Goal: Use online tool/utility: Use online tool/utility

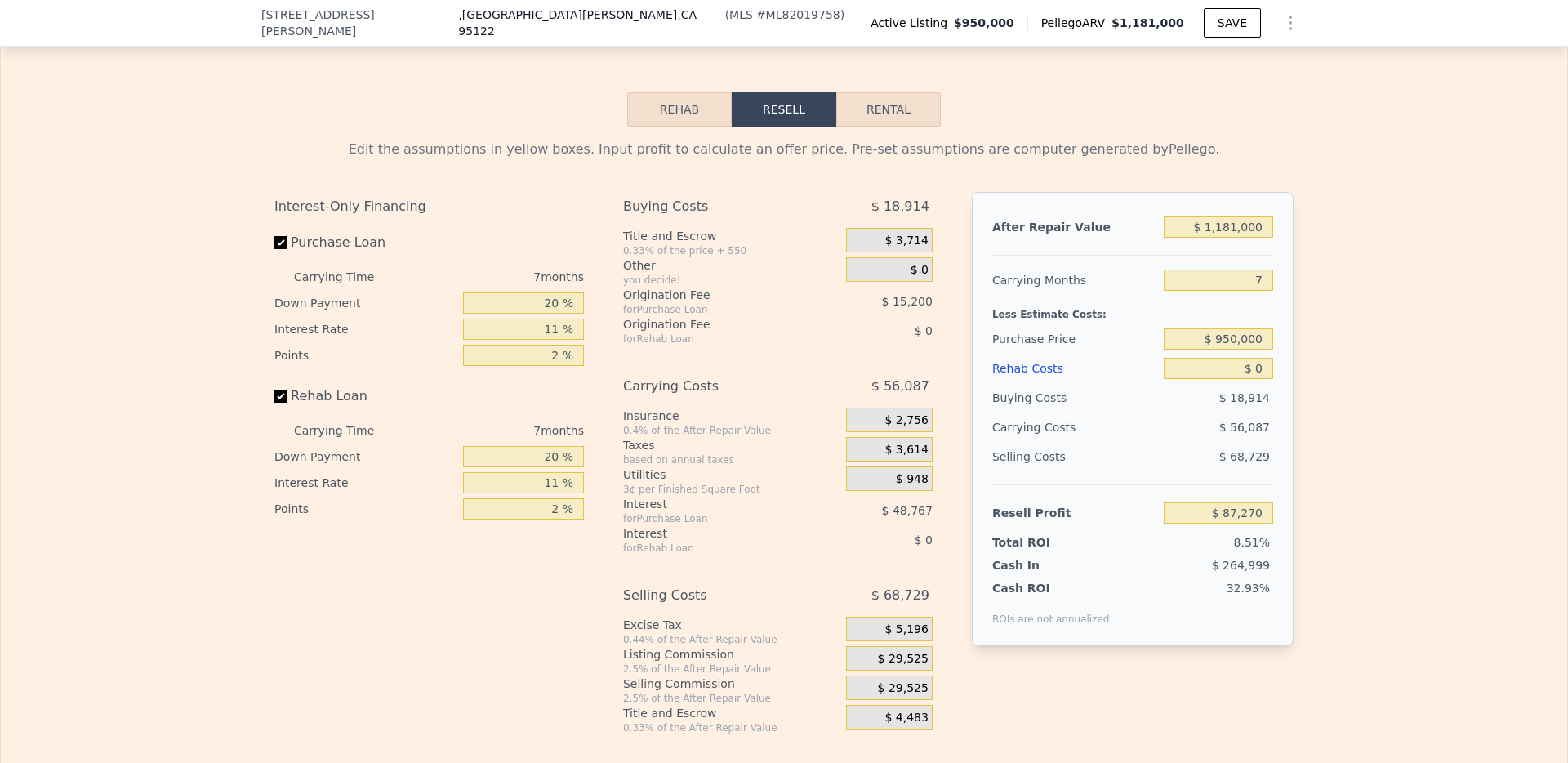
scroll to position [2374, 0]
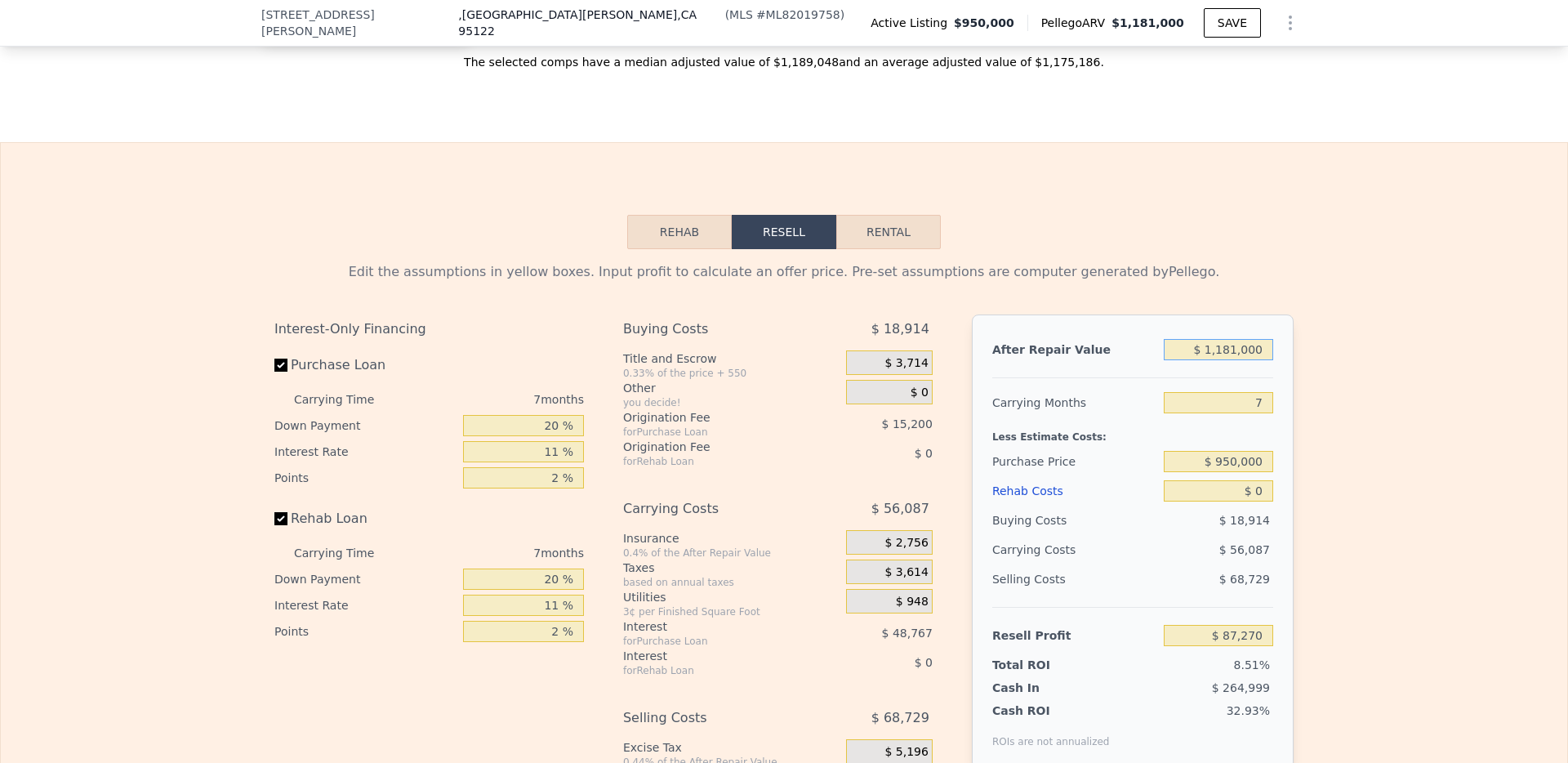
drag, startPoint x: 1265, startPoint y: 371, endPoint x: 1155, endPoint y: 371, distance: 110.0
click at [1155, 364] on div "After Repair Value $ 1,181,000" at bounding box center [1132, 349] width 281 height 30
type input "$ 1"
type input "-$ 1,022,794"
type input "$ 10"
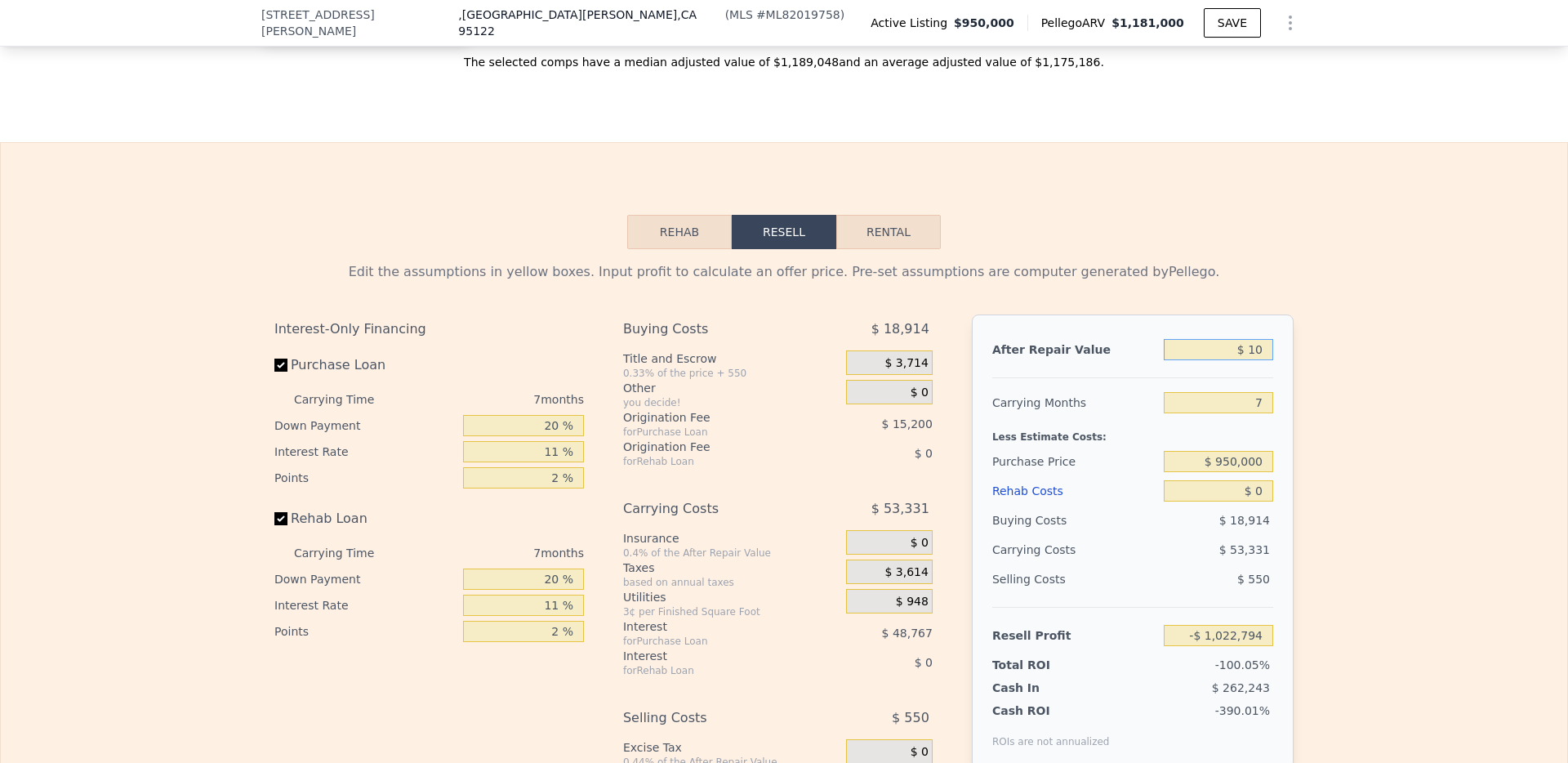
type input "-$ 1,022,785"
type input "$ 100"
type input "-$ 1,022,701"
type input "$ 1,000"
type input "-$ 1,021,854"
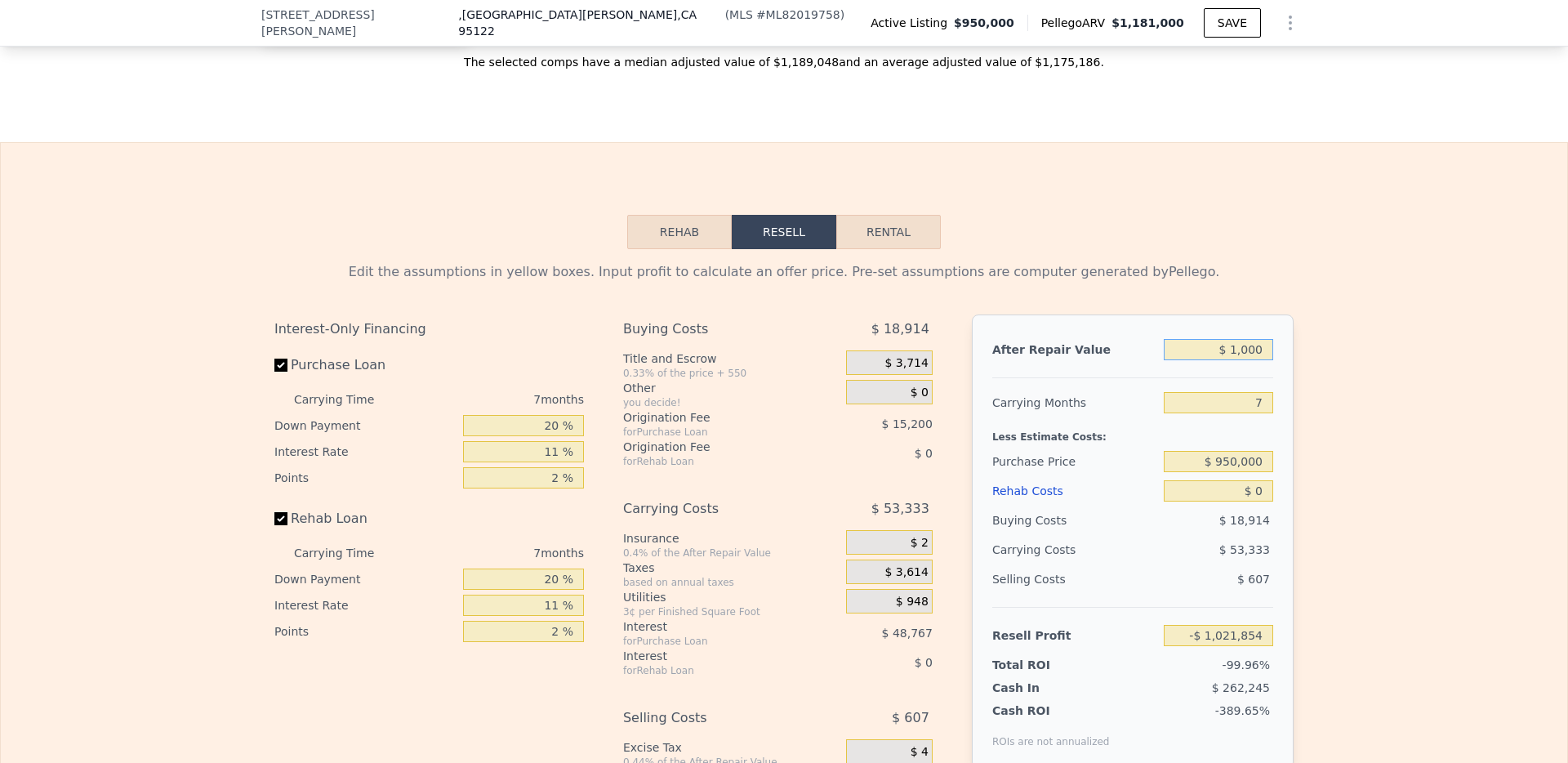
type input "$ 10,000"
type input "-$ 1,013,395"
type input "$ 100,000"
type input "-$ 928,801"
type input "$ 1,000,000"
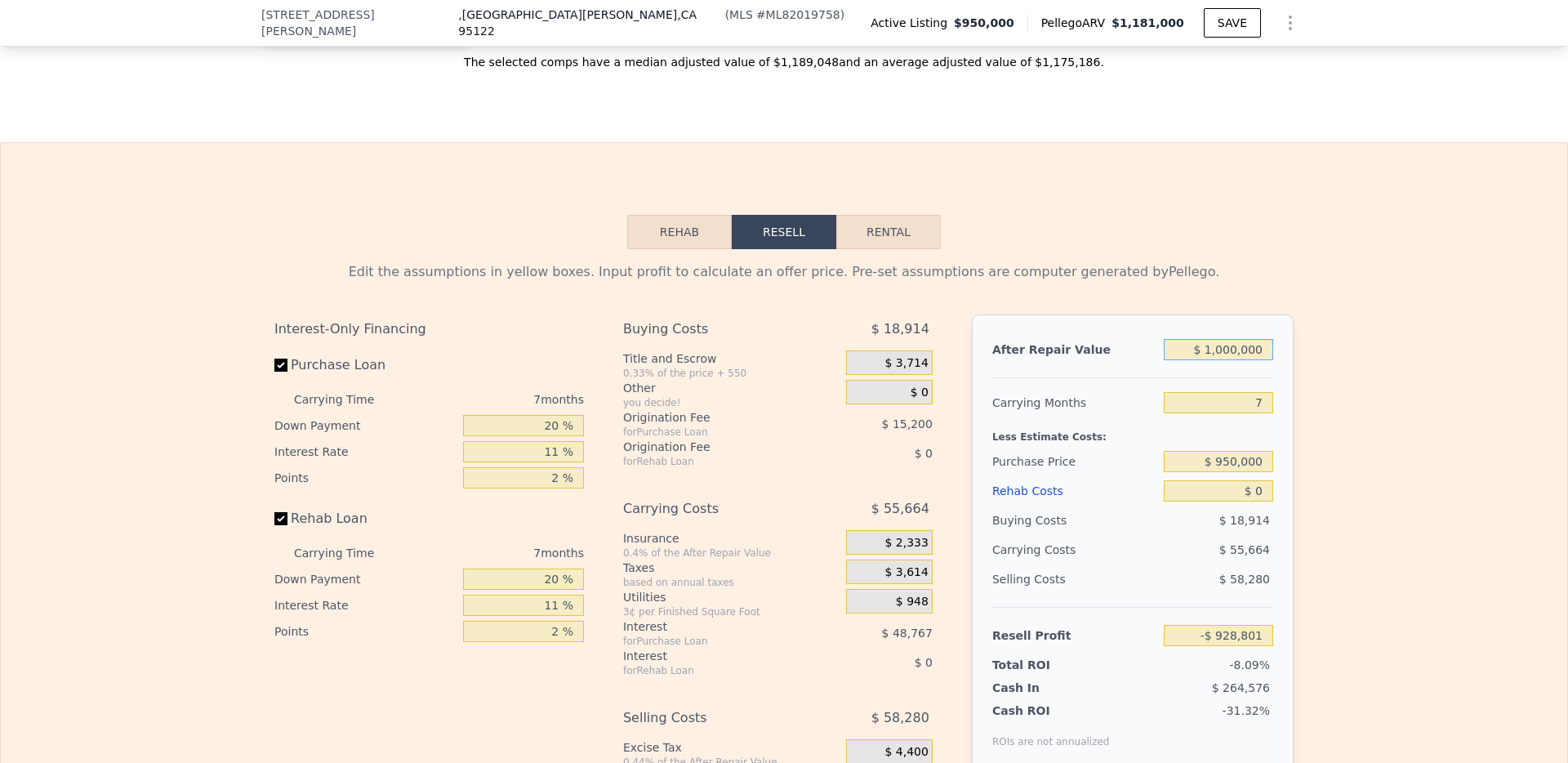
type input "-$ 82,858"
type input "$ 1,000,000"
drag, startPoint x: 1257, startPoint y: 426, endPoint x: 1239, endPoint y: 426, distance: 18.0
click at [1239, 414] on input "7" at bounding box center [1218, 403] width 109 height 21
type input "8"
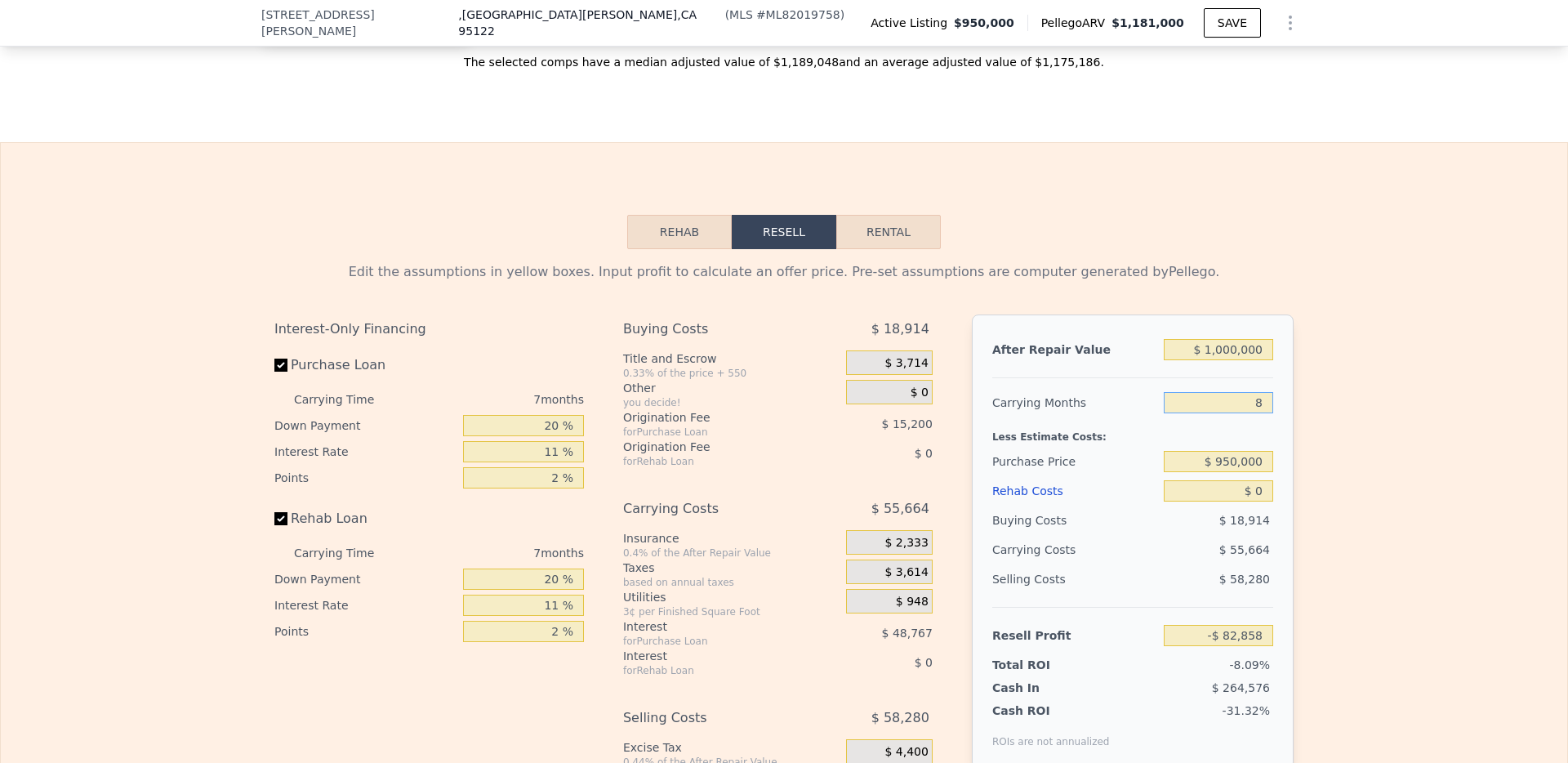
type input "-$ 90,812"
type input "8"
drag, startPoint x: 1261, startPoint y: 483, endPoint x: 1185, endPoint y: 483, distance: 76.0
click at [1185, 472] on input "$ 950,000" at bounding box center [1218, 461] width 109 height 21
type input "$ 650,000"
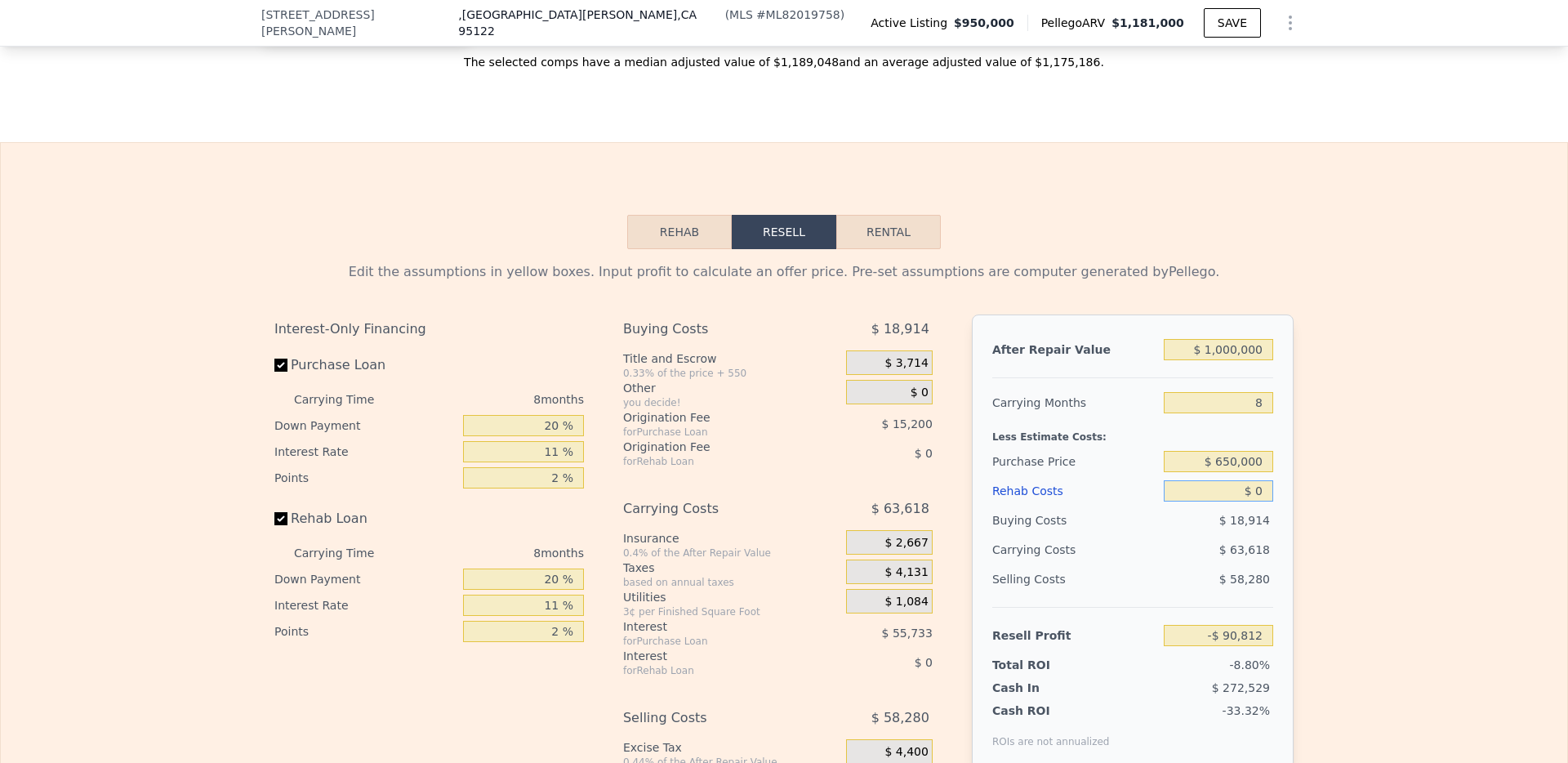
type input "$ 232,587"
type input "$ 2"
type input "$ 232,585"
type input "$ 20"
type input "$ 232,567"
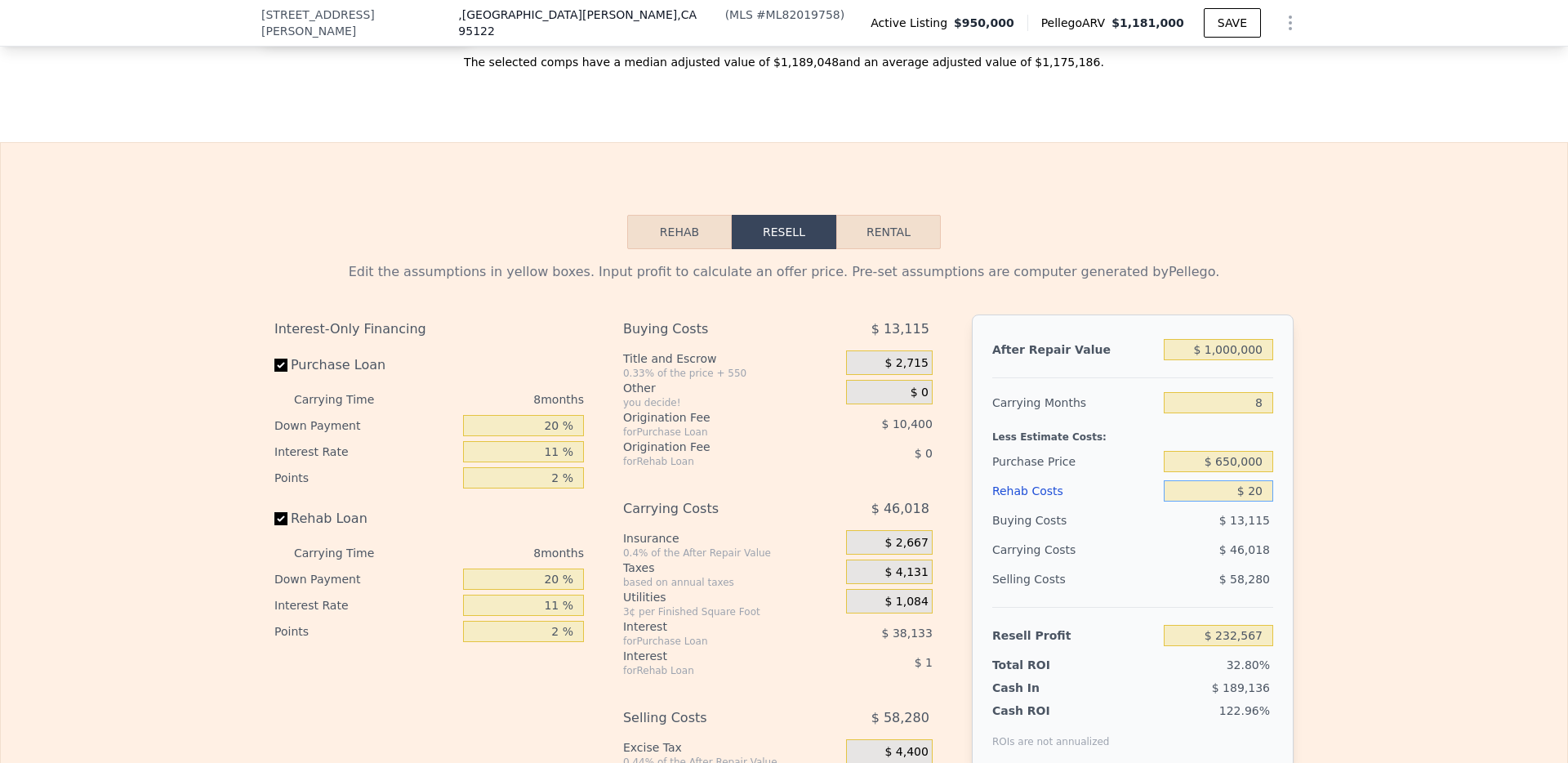
type input "$ 200"
type input "$ 232,376"
type input "$ 2,000"
type input "$ 230,435"
type input "$ 20,000"
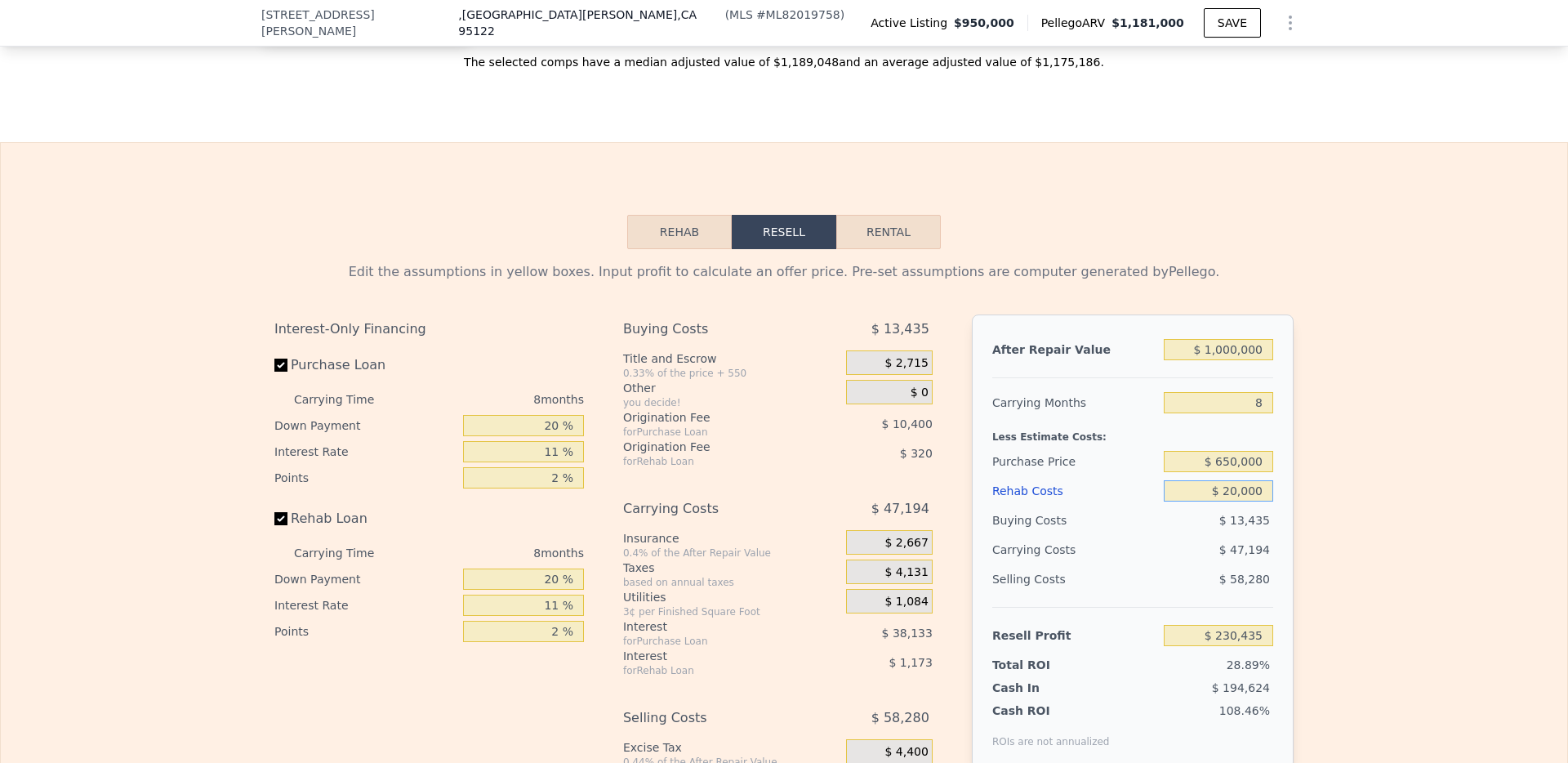
type input "$ 211,091"
type input "$ 200,000"
type input "$ 17,651"
type input "$ 200,000"
drag, startPoint x: 559, startPoint y: 452, endPoint x: 508, endPoint y: 452, distance: 51.0
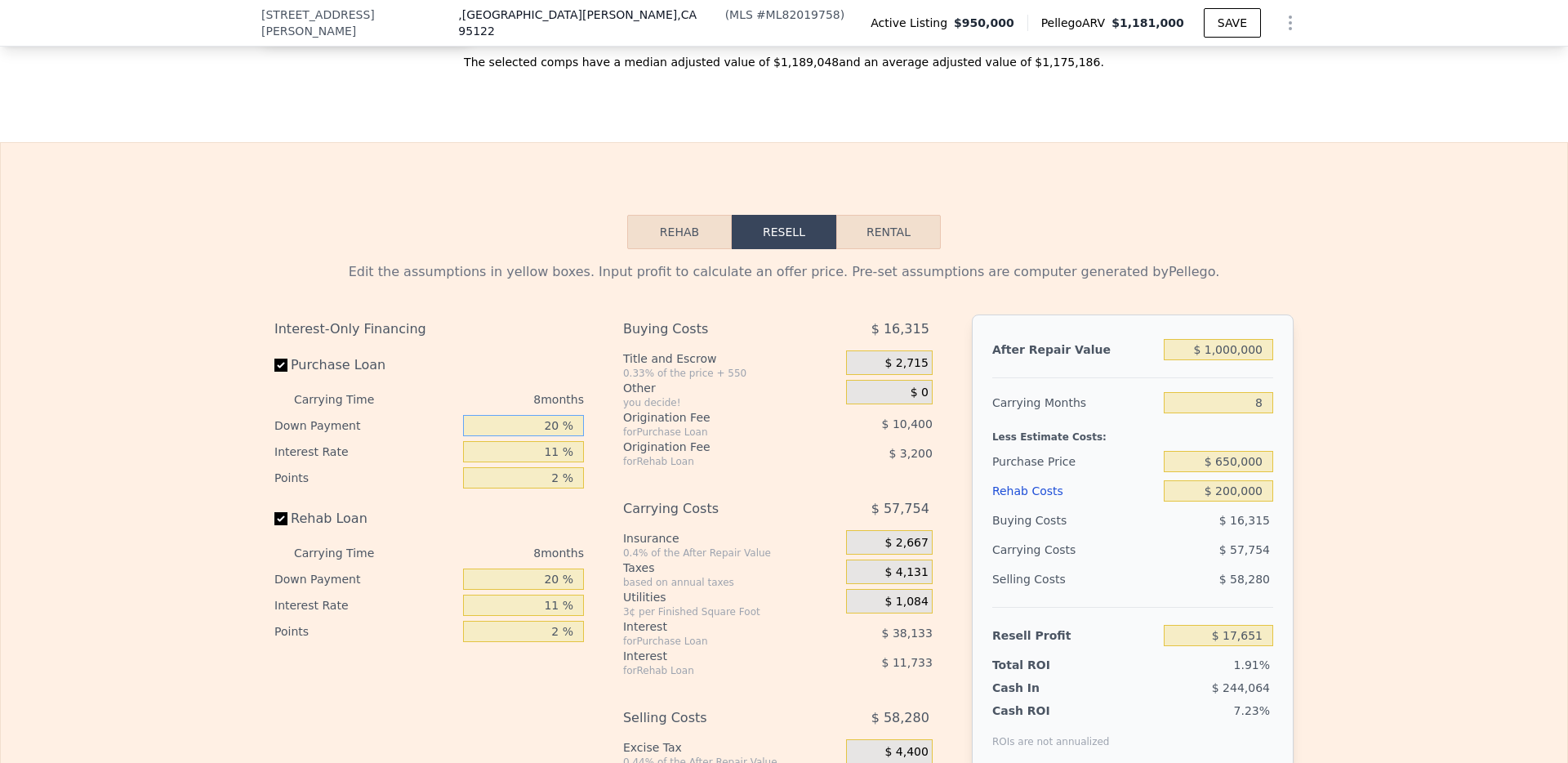
click at [508, 437] on input "20 %" at bounding box center [523, 426] width 121 height 21
type input "1 %"
type input "$ 6,125"
type input "10 %"
type input "$ 11,583"
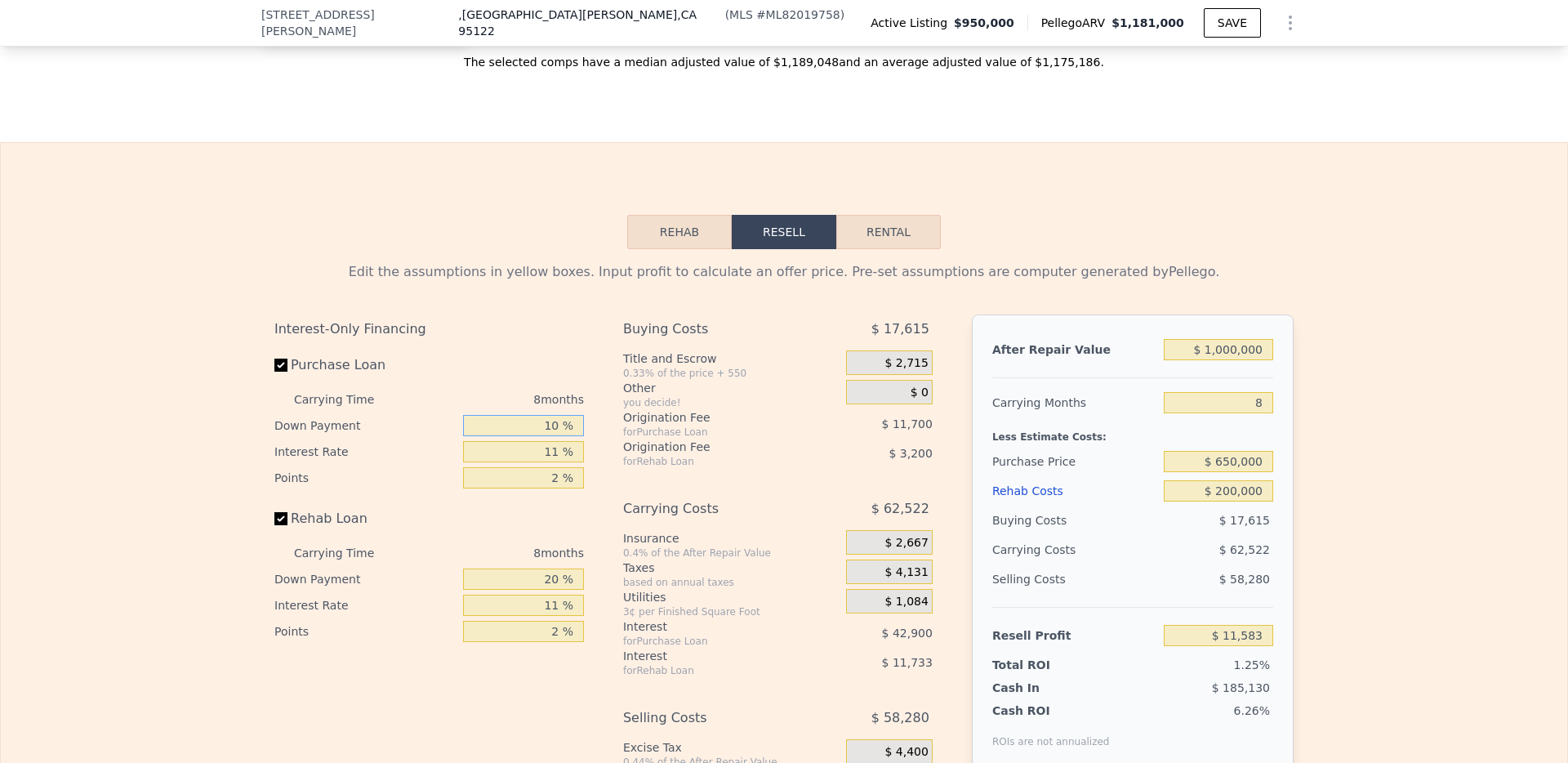
type input "10 %"
drag, startPoint x: 556, startPoint y: 479, endPoint x: 522, endPoint y: 479, distance: 34.0
click at [522, 462] on input "11 %" at bounding box center [523, 452] width 121 height 21
type input "1 %"
type input "$ 50,583"
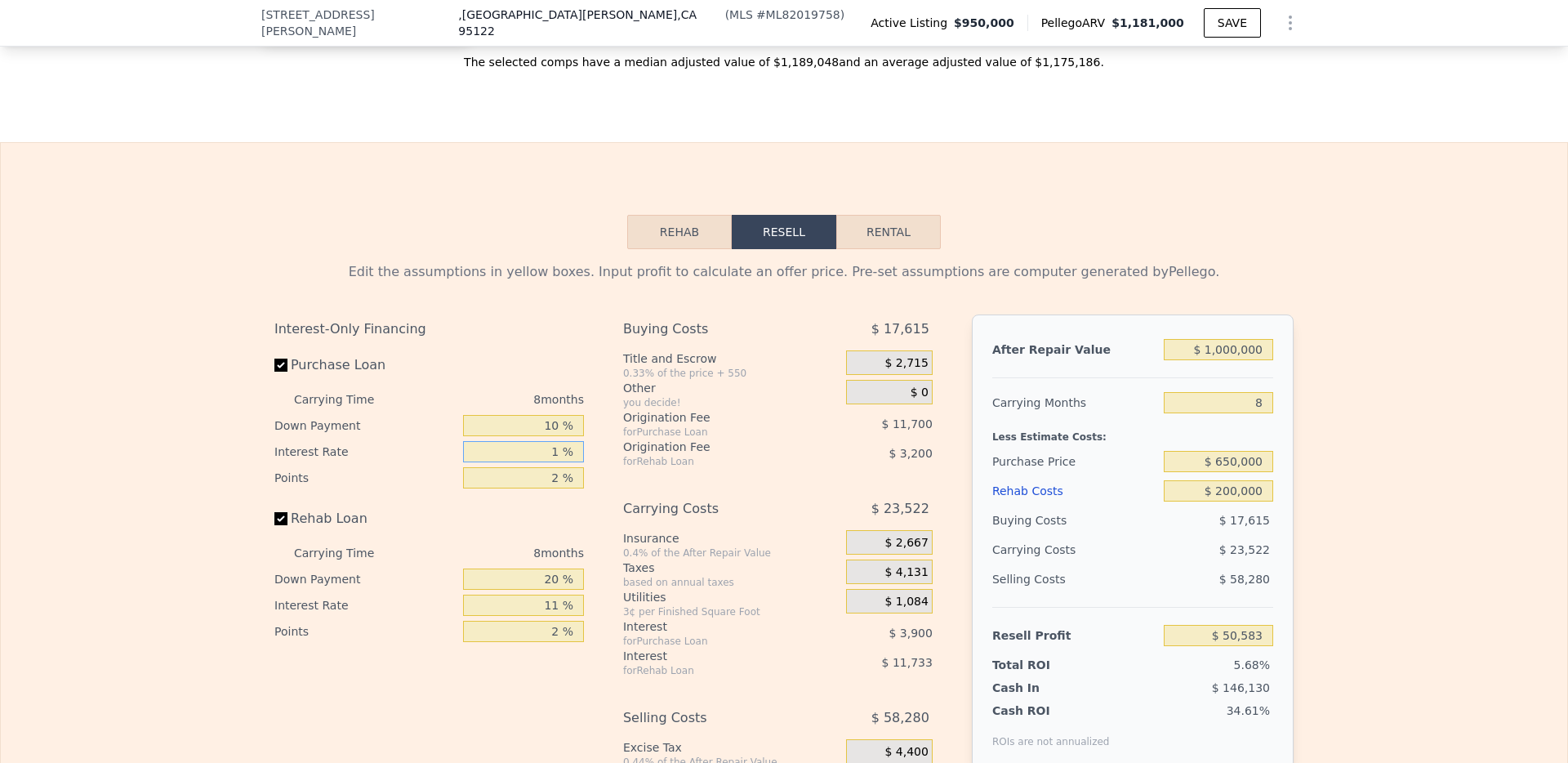
type input "10 %"
type input "$ 15,487"
type input "10 %"
drag, startPoint x: 557, startPoint y: 502, endPoint x: 525, endPoint y: 502, distance: 32.0
click at [525, 488] on input "2 %" at bounding box center [523, 478] width 121 height 21
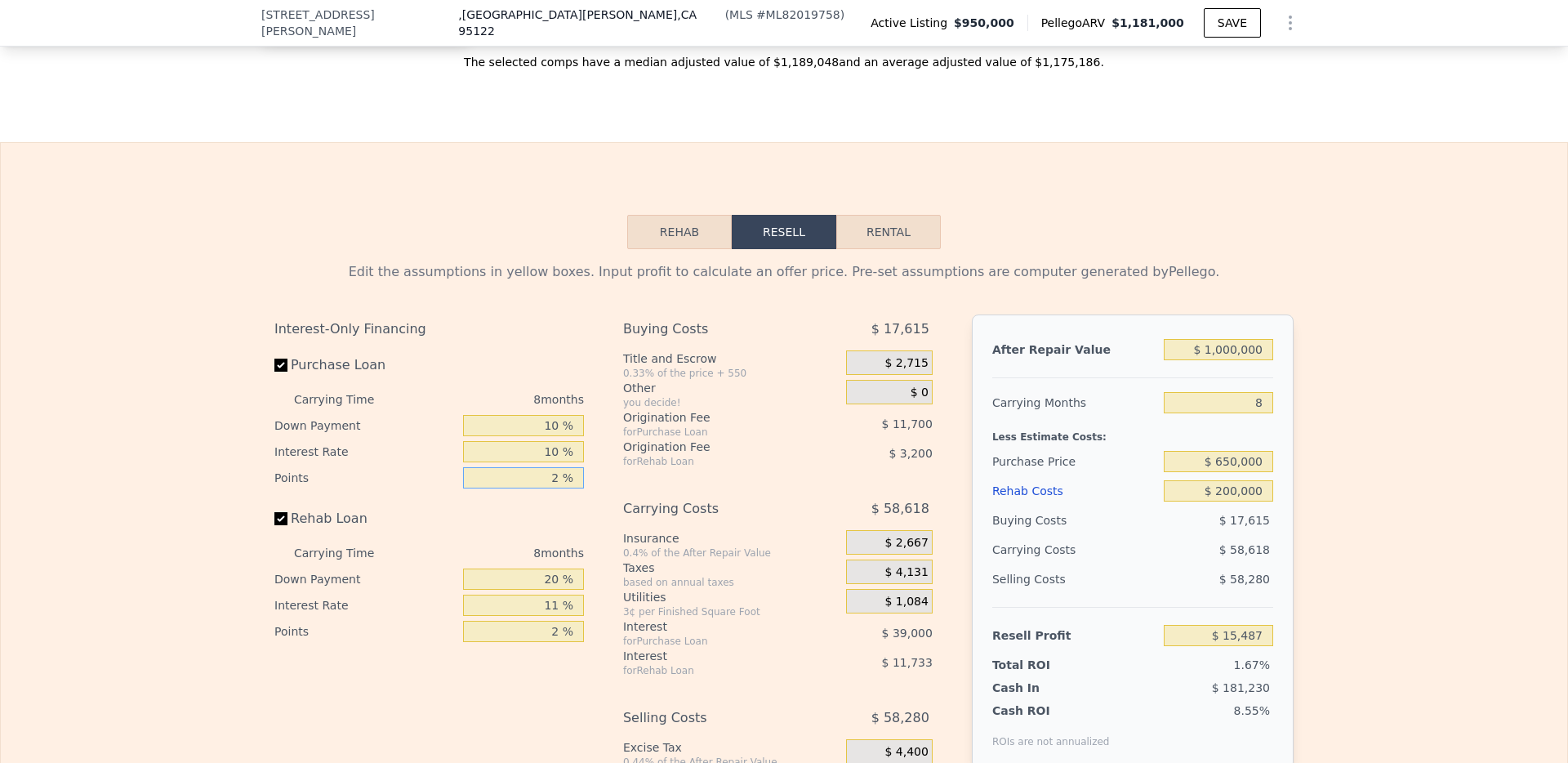
type input "1 %"
type input "$ 21,337"
type input "1 %"
drag, startPoint x: 550, startPoint y: 603, endPoint x: 509, endPoint y: 603, distance: 41.0
click at [509, 590] on input "20 %" at bounding box center [523, 580] width 121 height 21
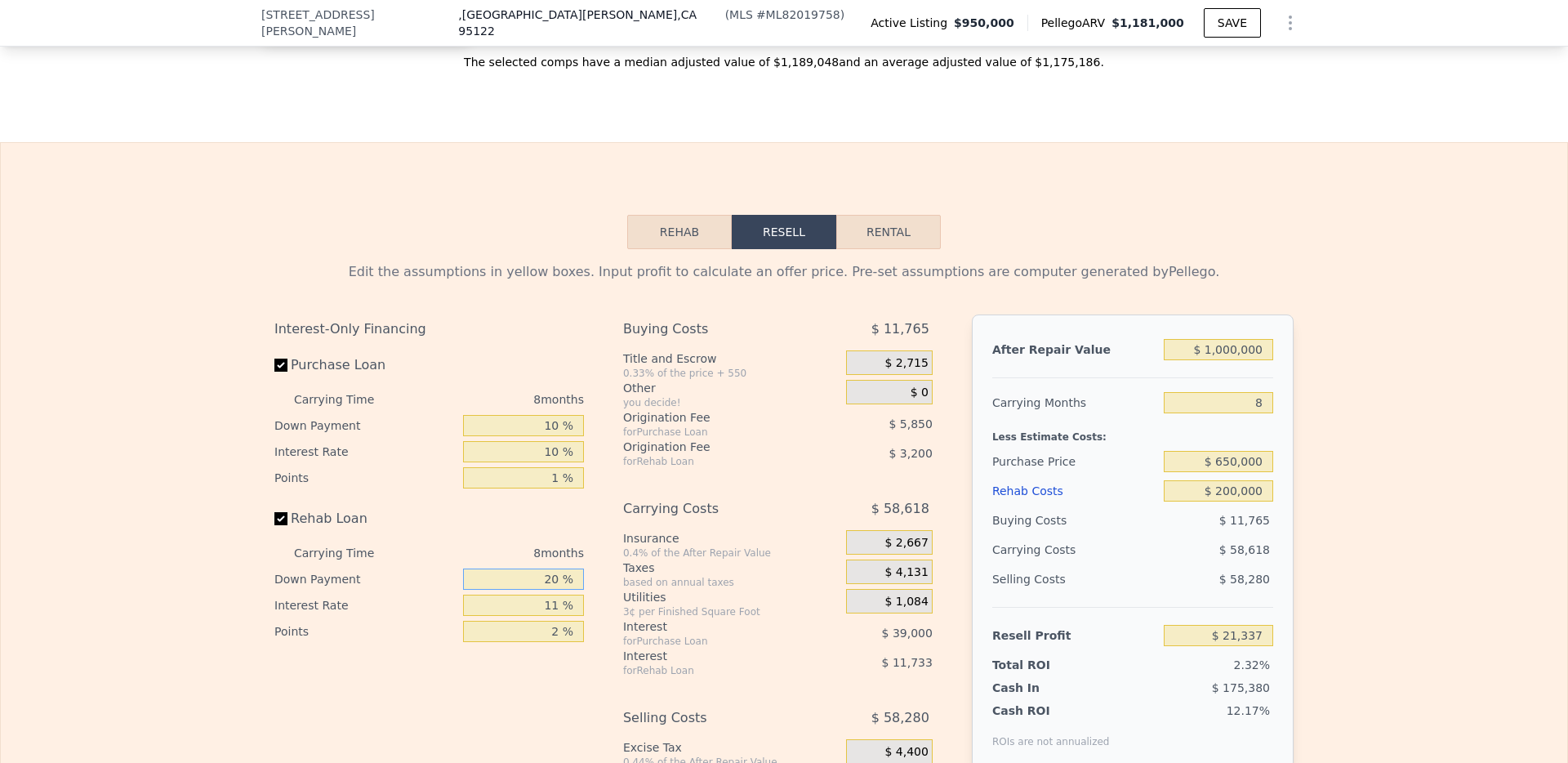
drag, startPoint x: 561, startPoint y: 598, endPoint x: 524, endPoint y: 598, distance: 37.0
click at [524, 590] on input "20 %" at bounding box center [523, 580] width 121 height 21
type input "0 %"
type input "$ 17,609"
type input "0 %"
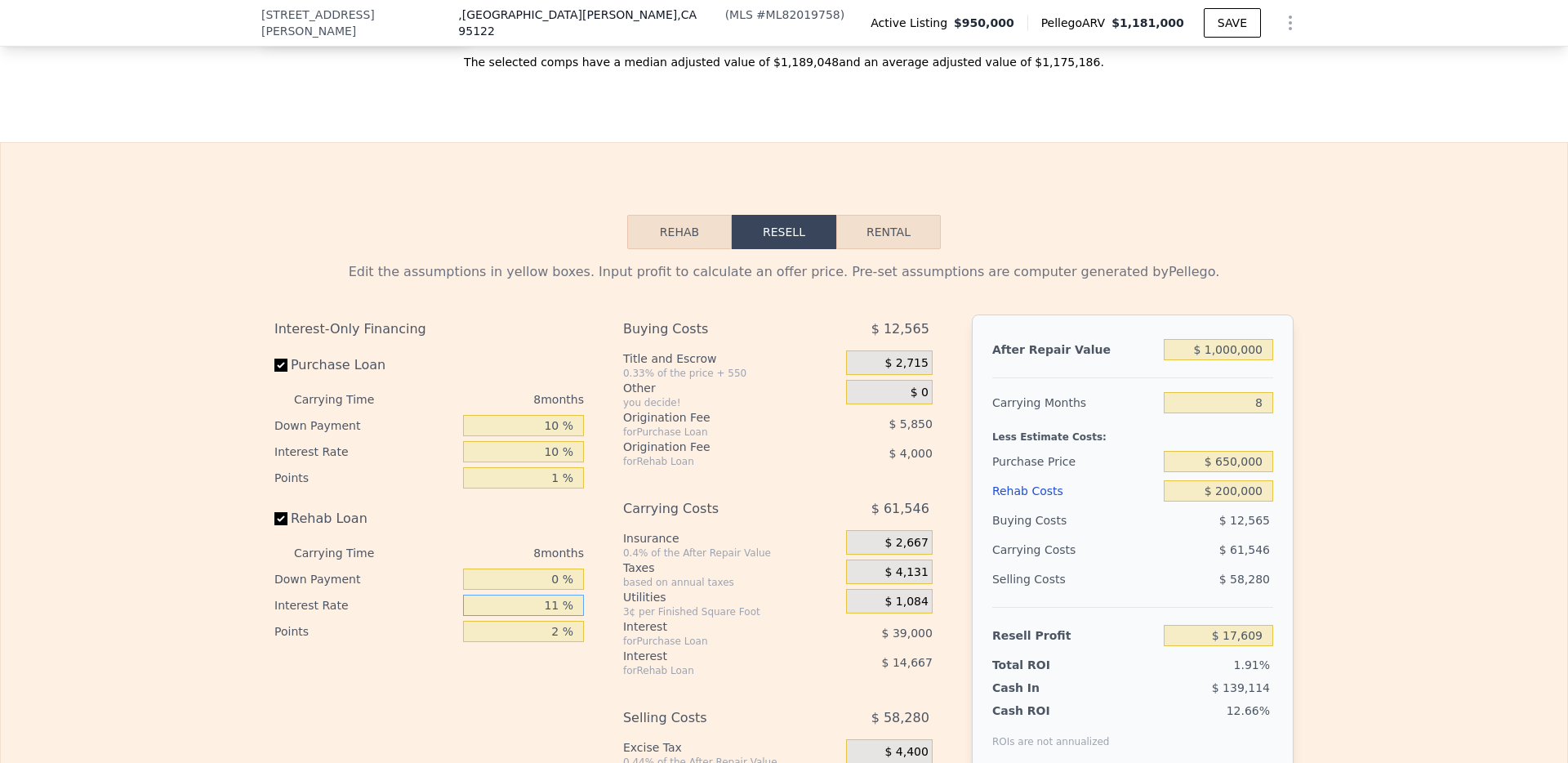
drag, startPoint x: 556, startPoint y: 629, endPoint x: 533, endPoint y: 629, distance: 23.0
click at [533, 616] on input "11 %" at bounding box center [523, 605] width 121 height 21
type input "1 %"
type input "$ 30,937"
type input "10 %"
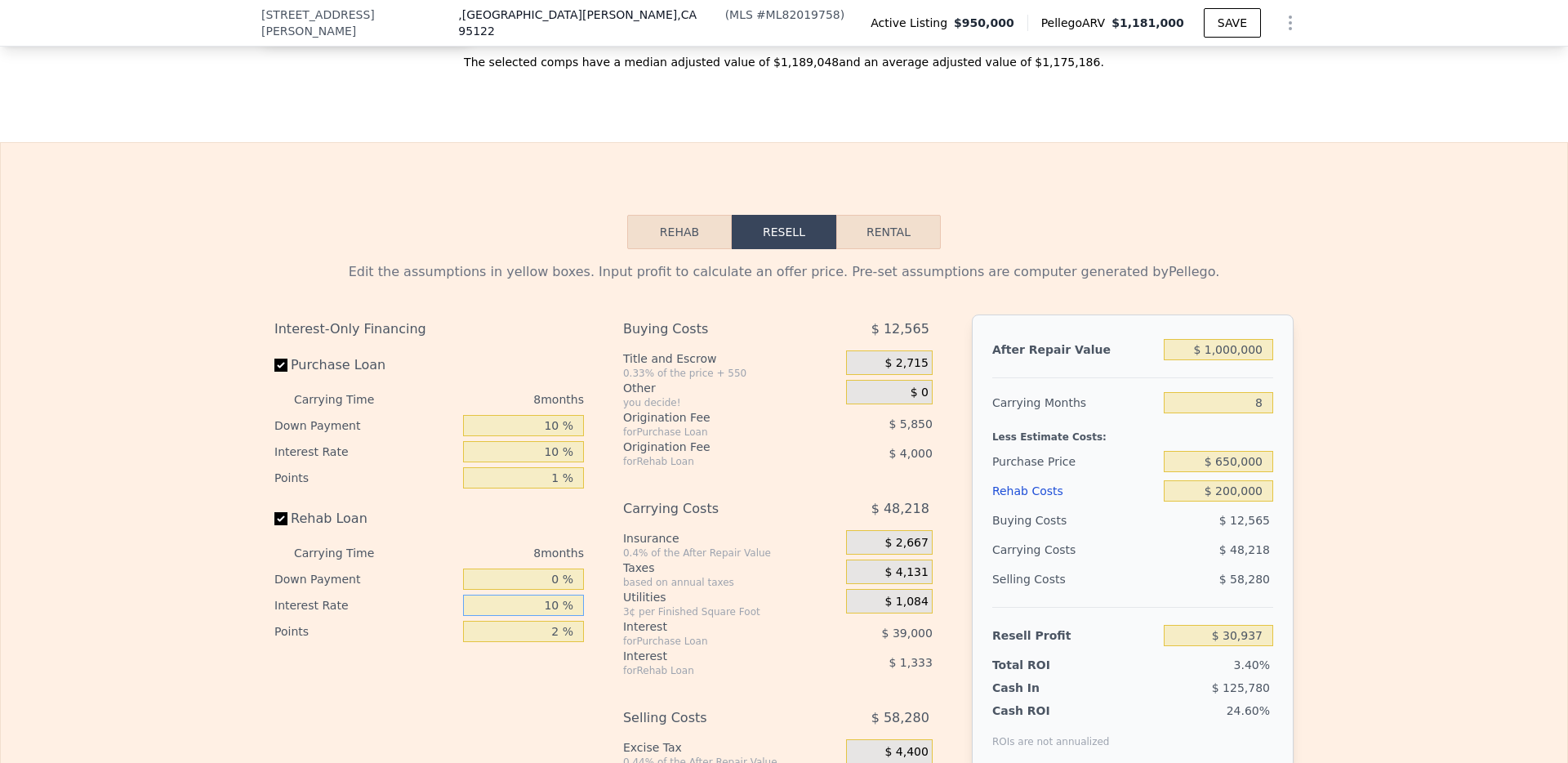
type input "$ 18,937"
type input "10 %"
drag, startPoint x: 556, startPoint y: 654, endPoint x: 532, endPoint y: 654, distance: 24.0
click at [532, 642] on input "2 %" at bounding box center [523, 631] width 121 height 21
type input "0 %"
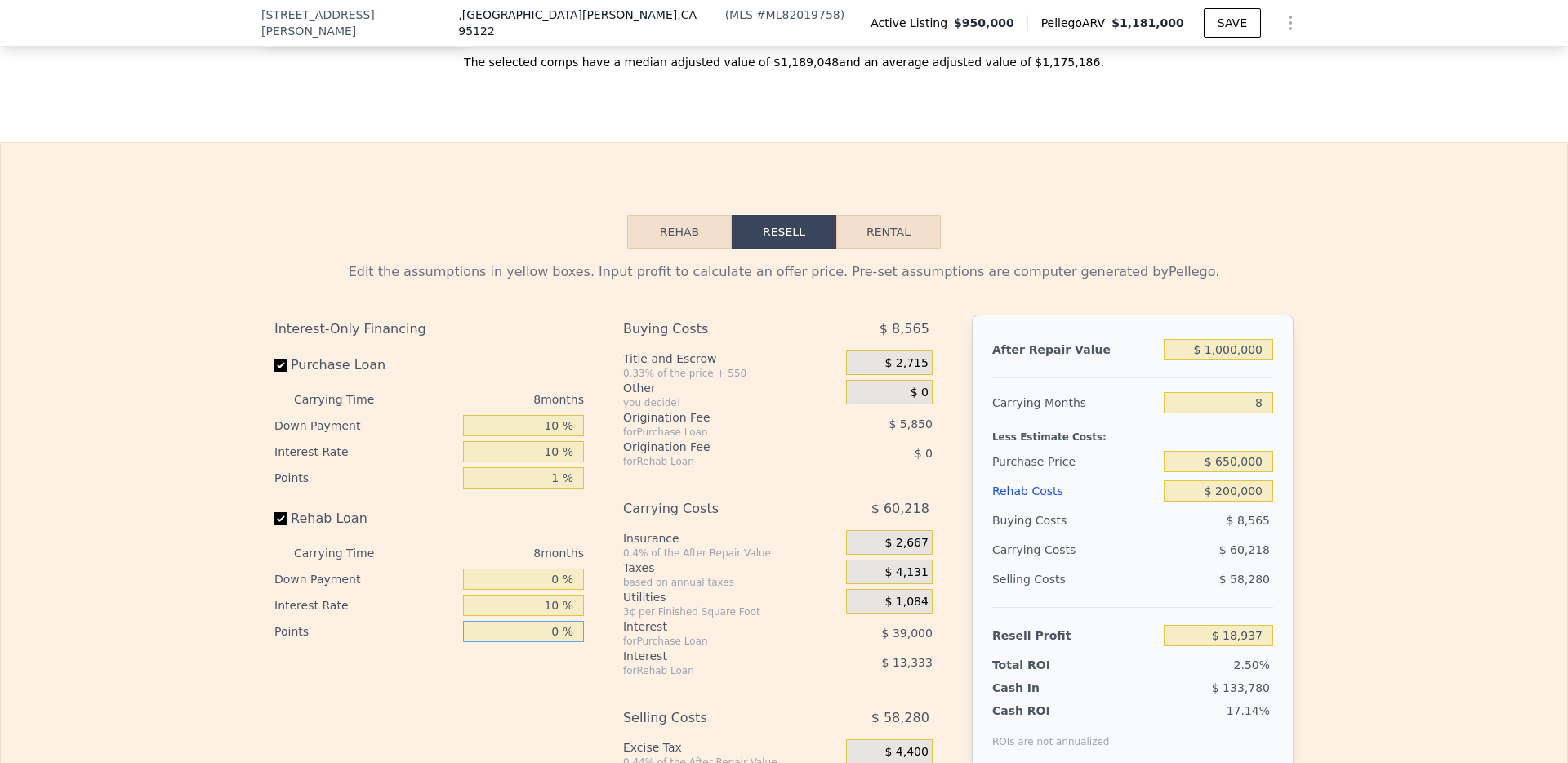
type input "$ 22,937"
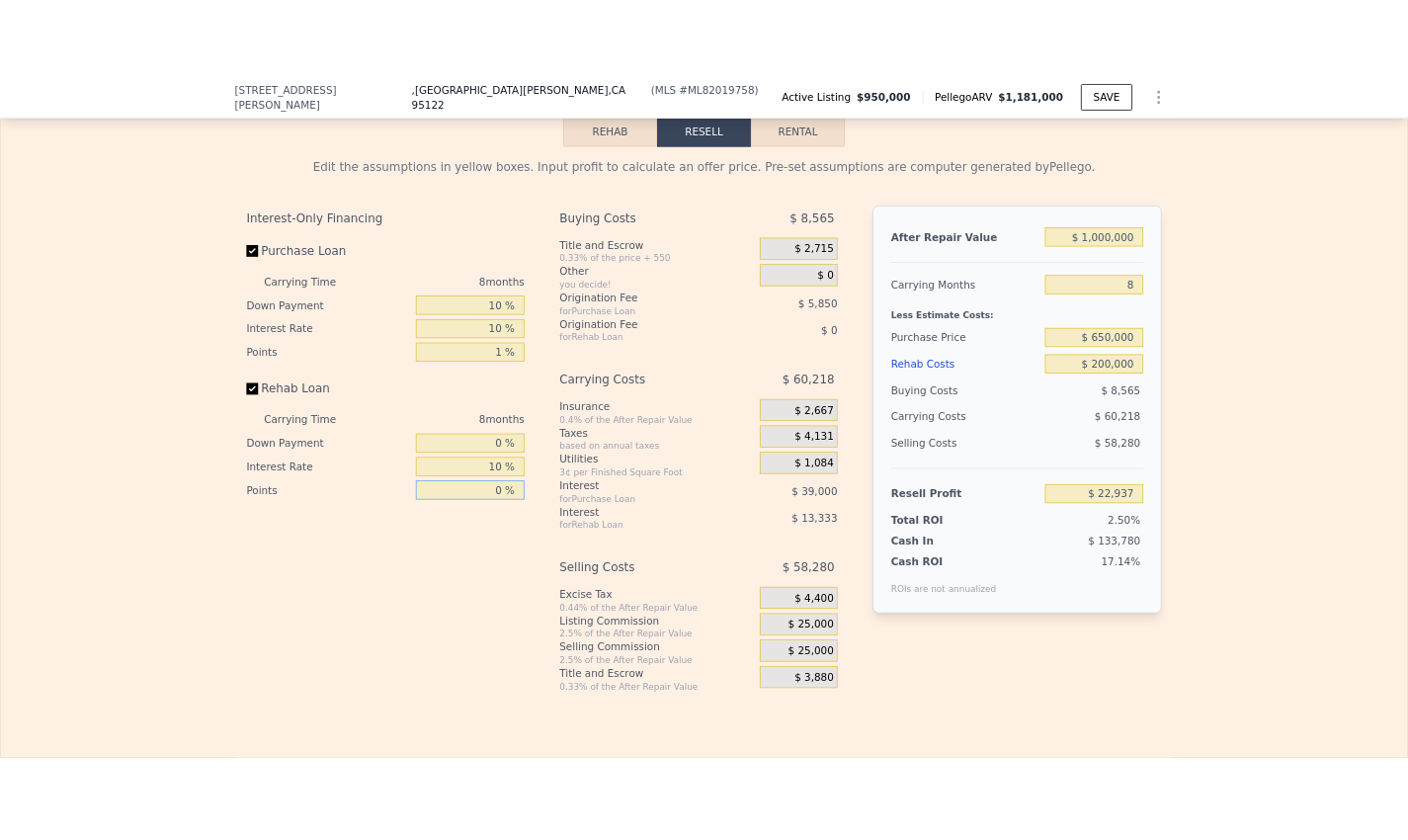
scroll to position [3079, 0]
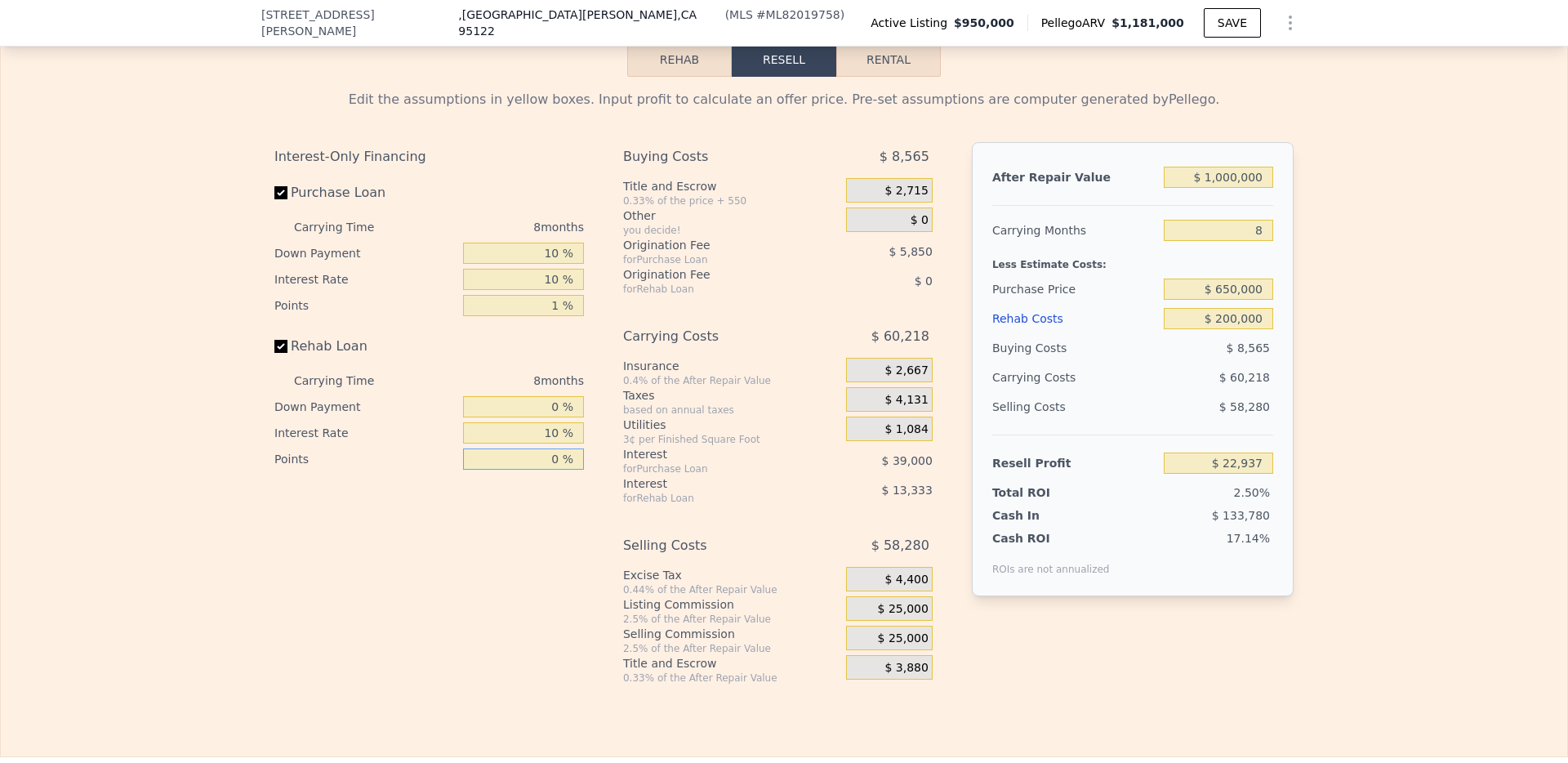
type input "0 %"
click at [893, 621] on div "$ 25,000" at bounding box center [888, 608] width 86 height 25
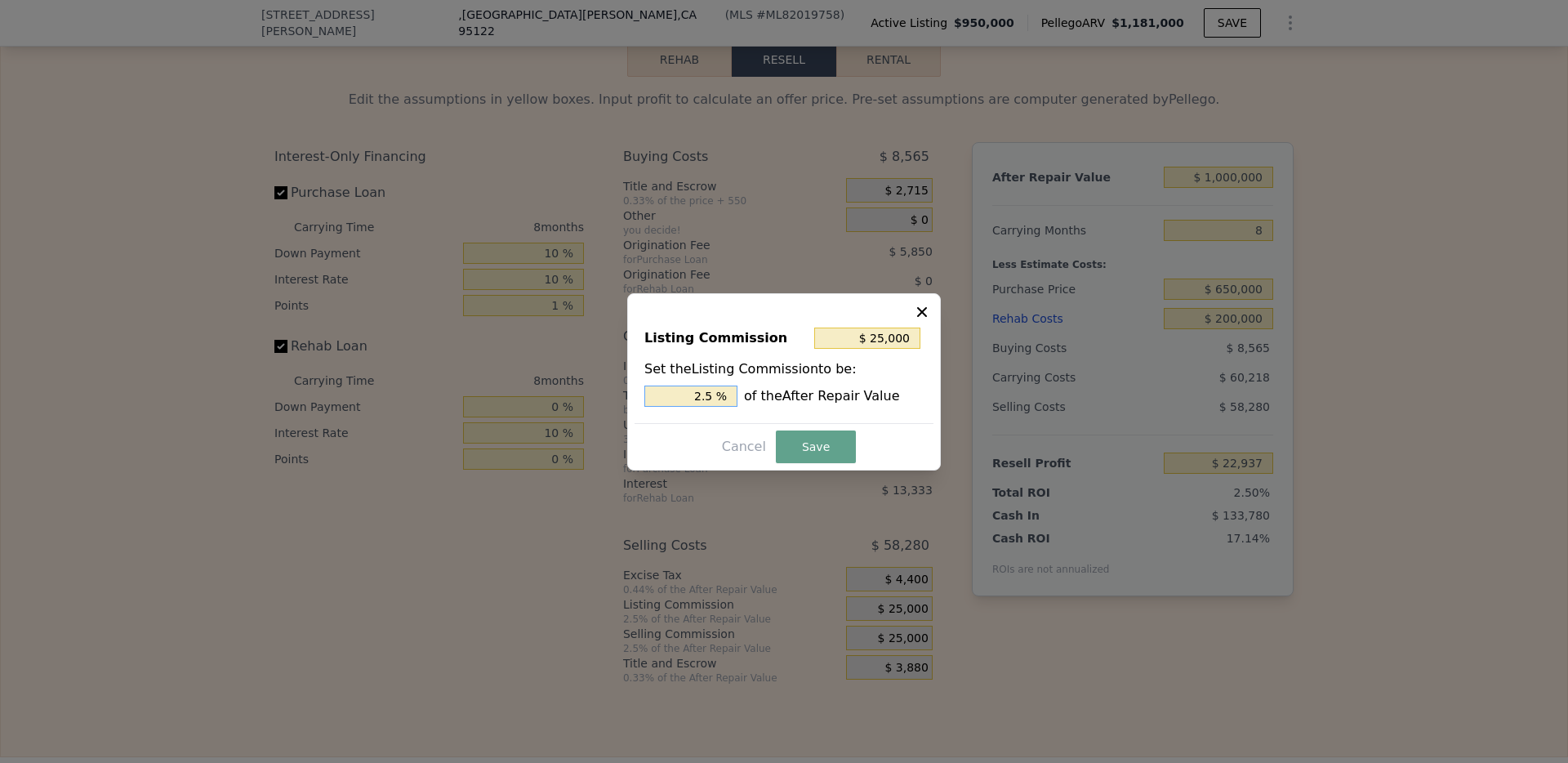
drag, startPoint x: 717, startPoint y: 399, endPoint x: 681, endPoint y: 399, distance: 36.0
click at [681, 399] on input "2.5 %" at bounding box center [690, 396] width 93 height 21
type input "$ 10,000"
type input "1.0 %"
click at [817, 442] on button "Save" at bounding box center [815, 447] width 80 height 33
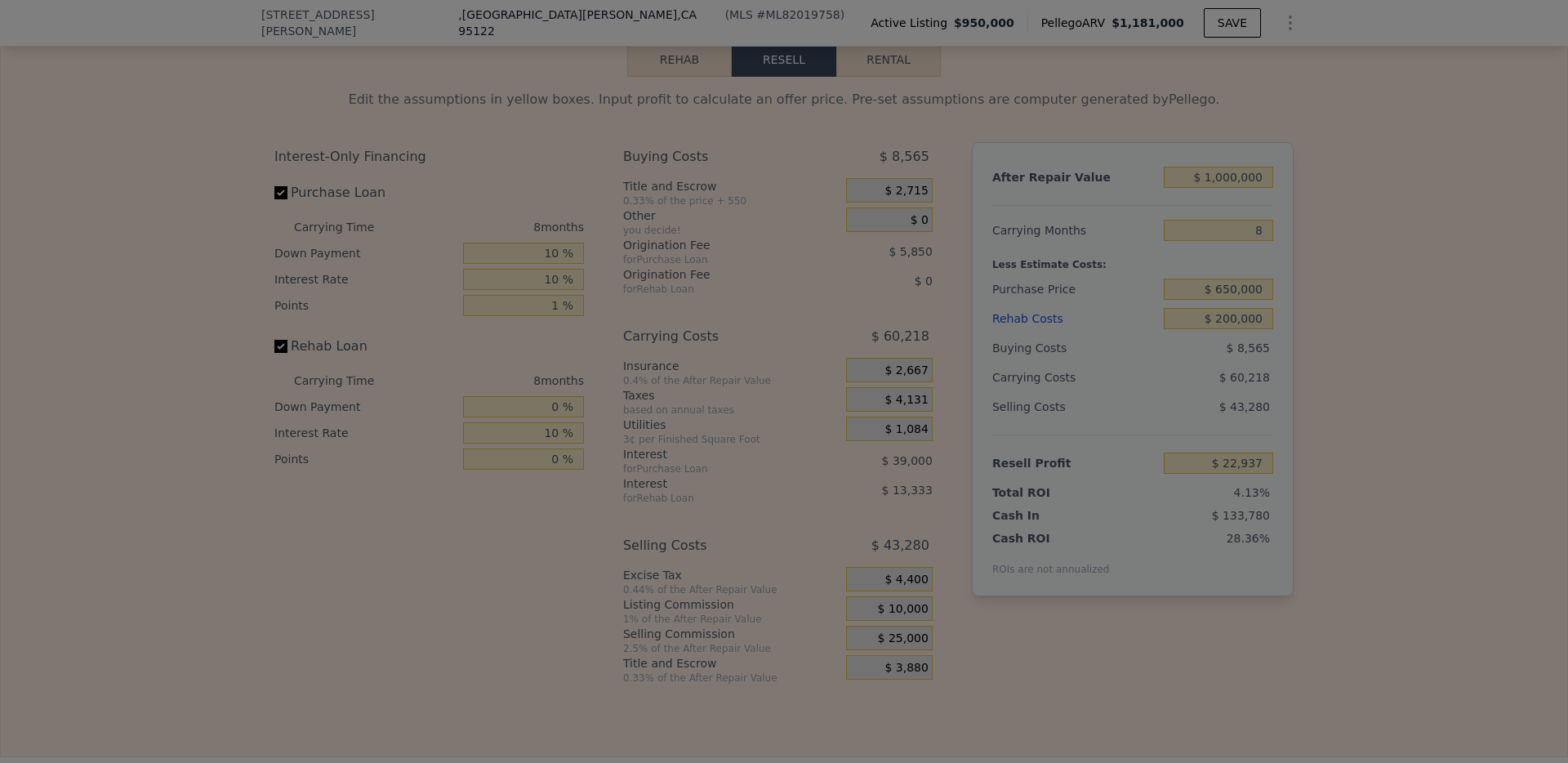
type input "$ 37,937"
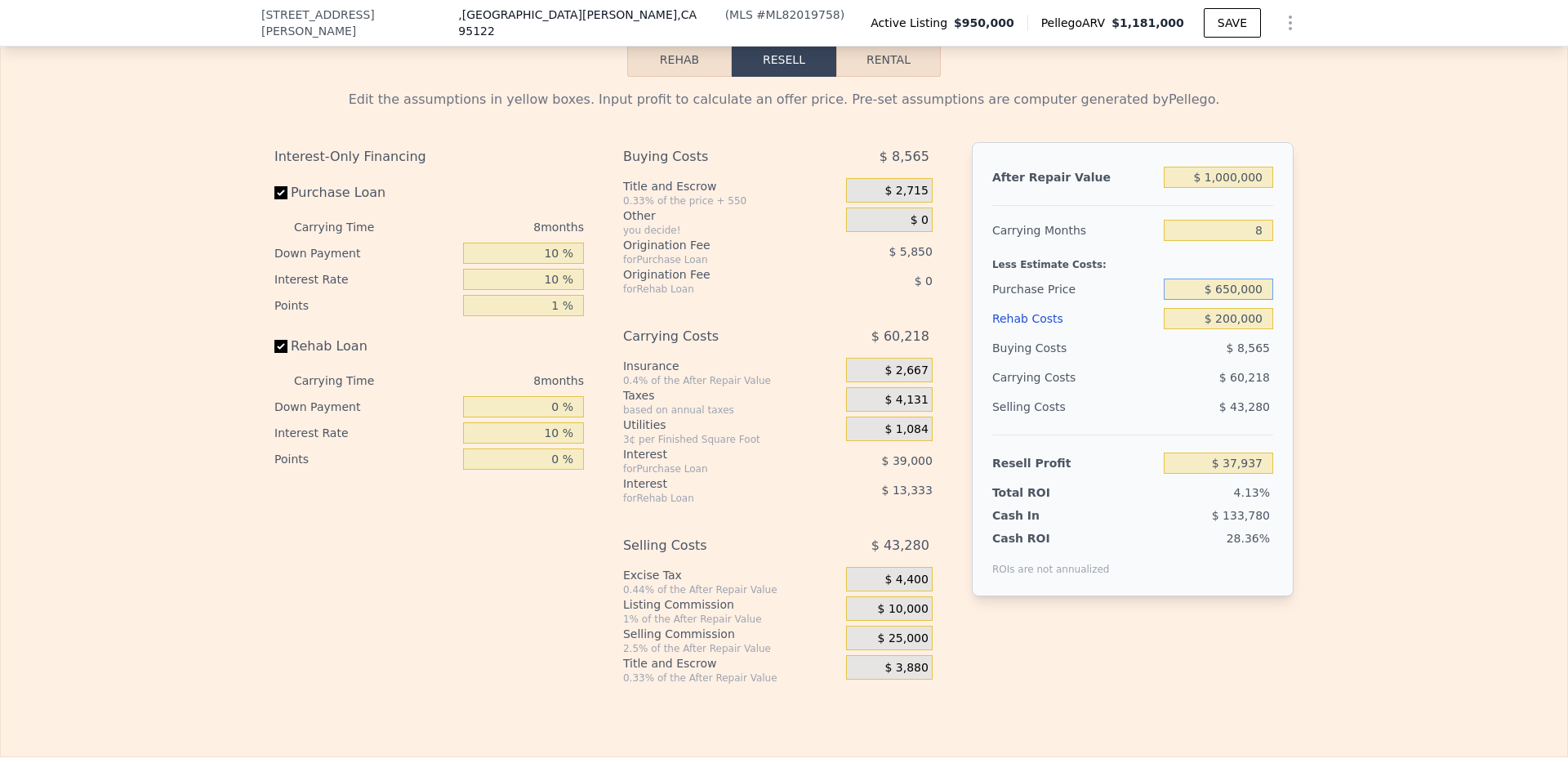
click at [1225, 300] on input "$ 650,000" at bounding box center [1218, 289] width 109 height 21
type input "$ 600,000"
type input "$ 91,554"
click at [1333, 461] on div "Edit the assumptions in yellow boxes. Input profit to calculate an offer price.…" at bounding box center [784, 380] width 1566 height 608
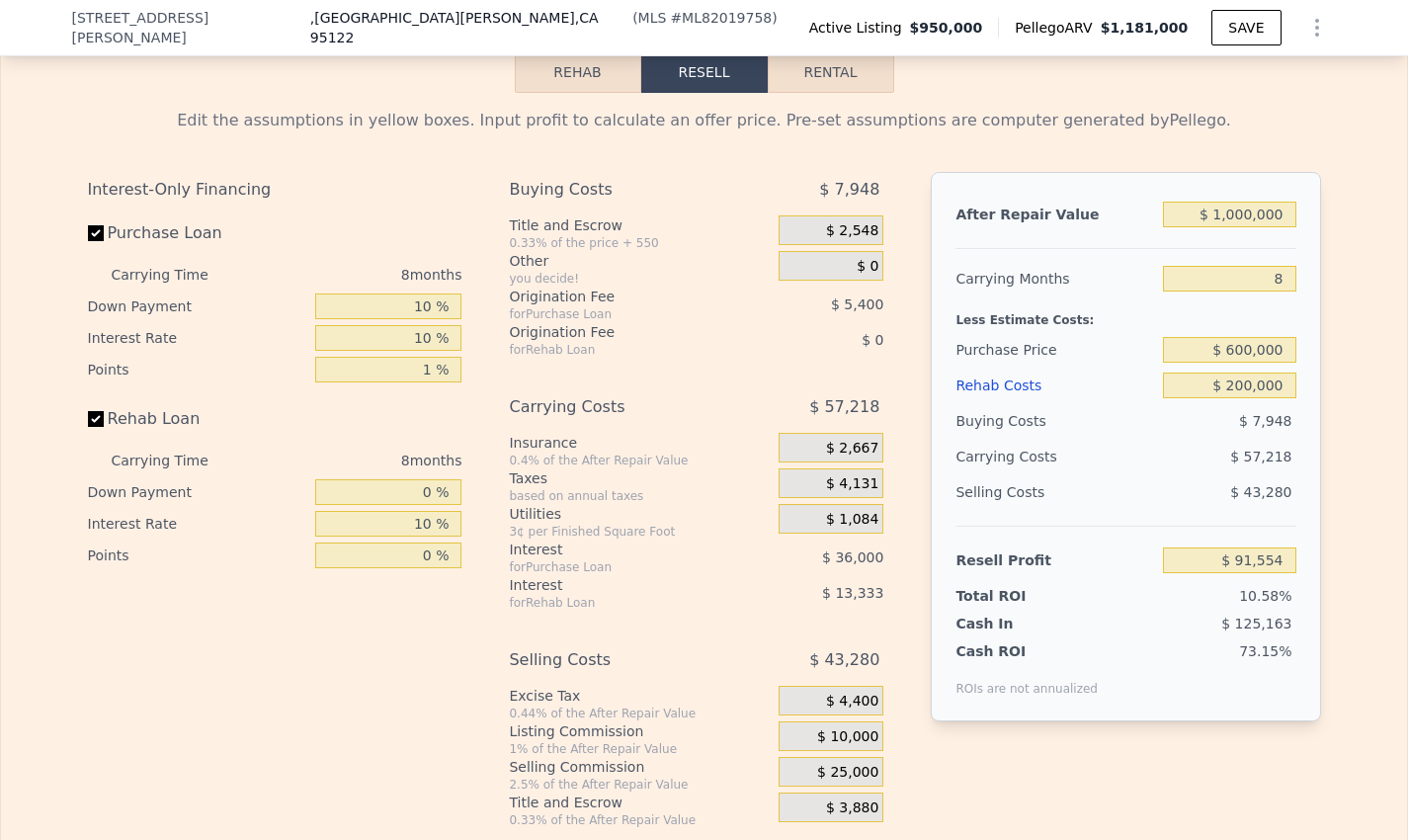
scroll to position [0, 8]
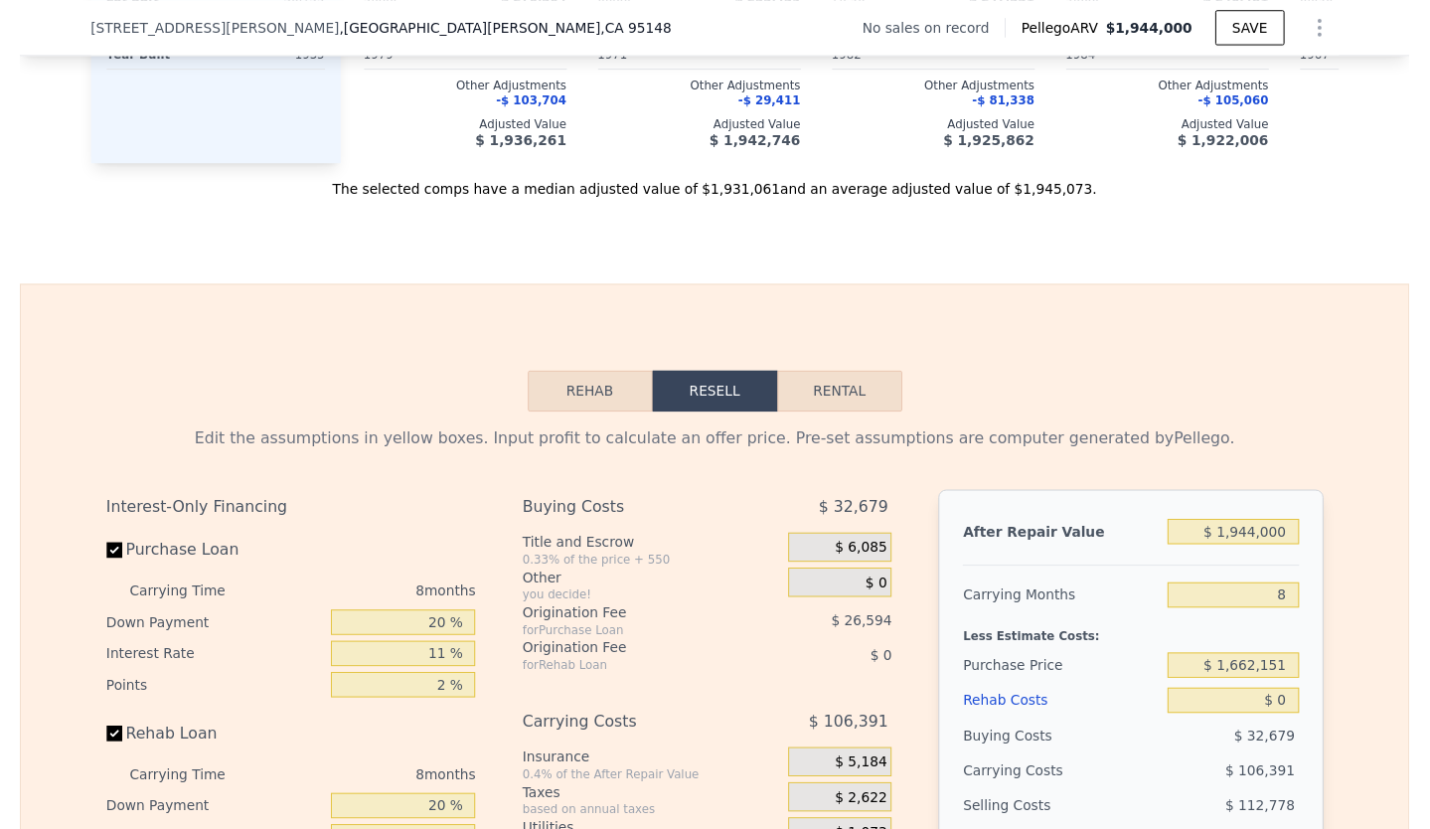
scroll to position [2817, 0]
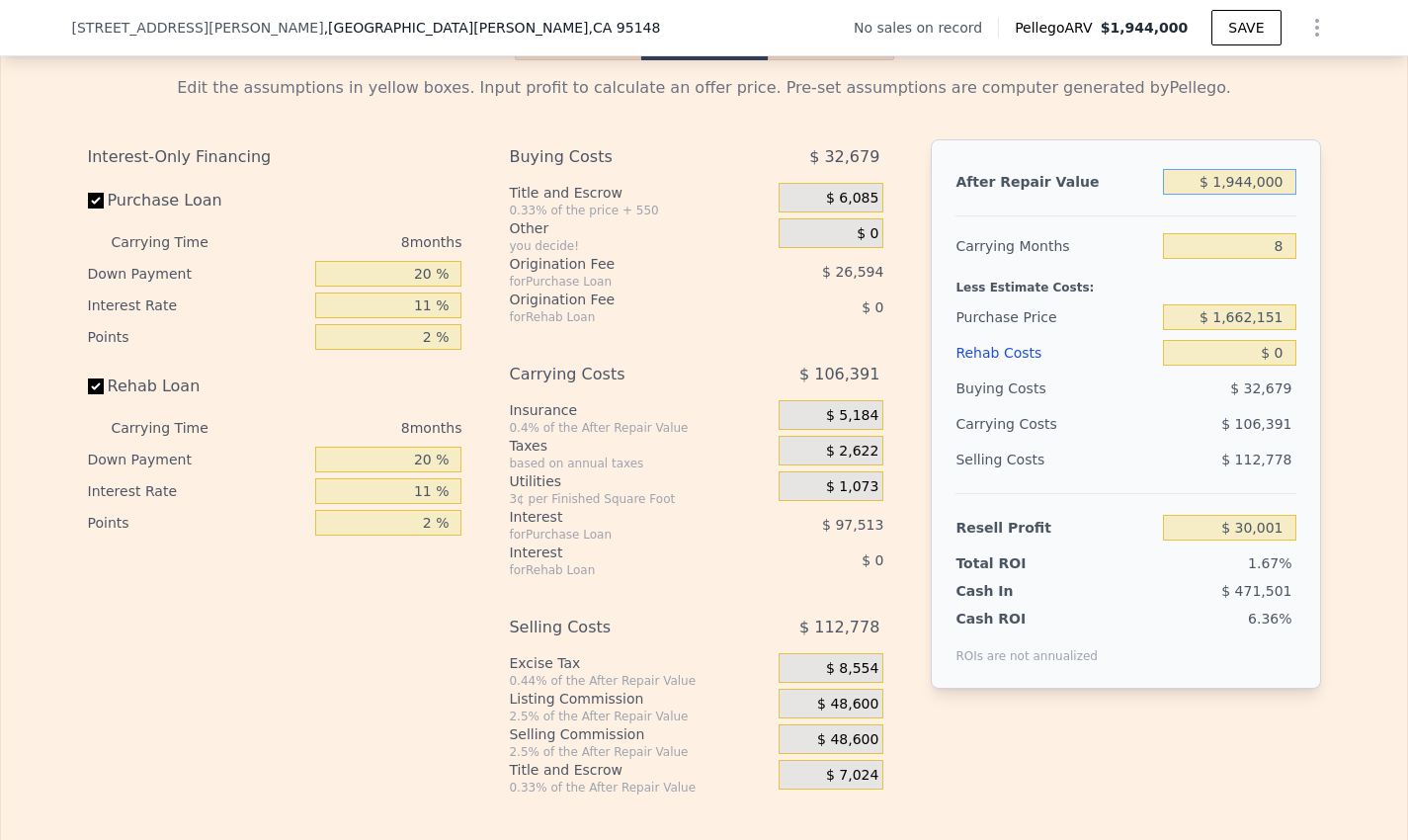
click at [1274, 195] on input "$ 1,944,000" at bounding box center [1228, 182] width 132 height 26
drag, startPoint x: 1281, startPoint y: 219, endPoint x: 1193, endPoint y: 219, distance: 88.0
click at [1193, 195] on input "$ 1,944,000" at bounding box center [1228, 182] width 132 height 26
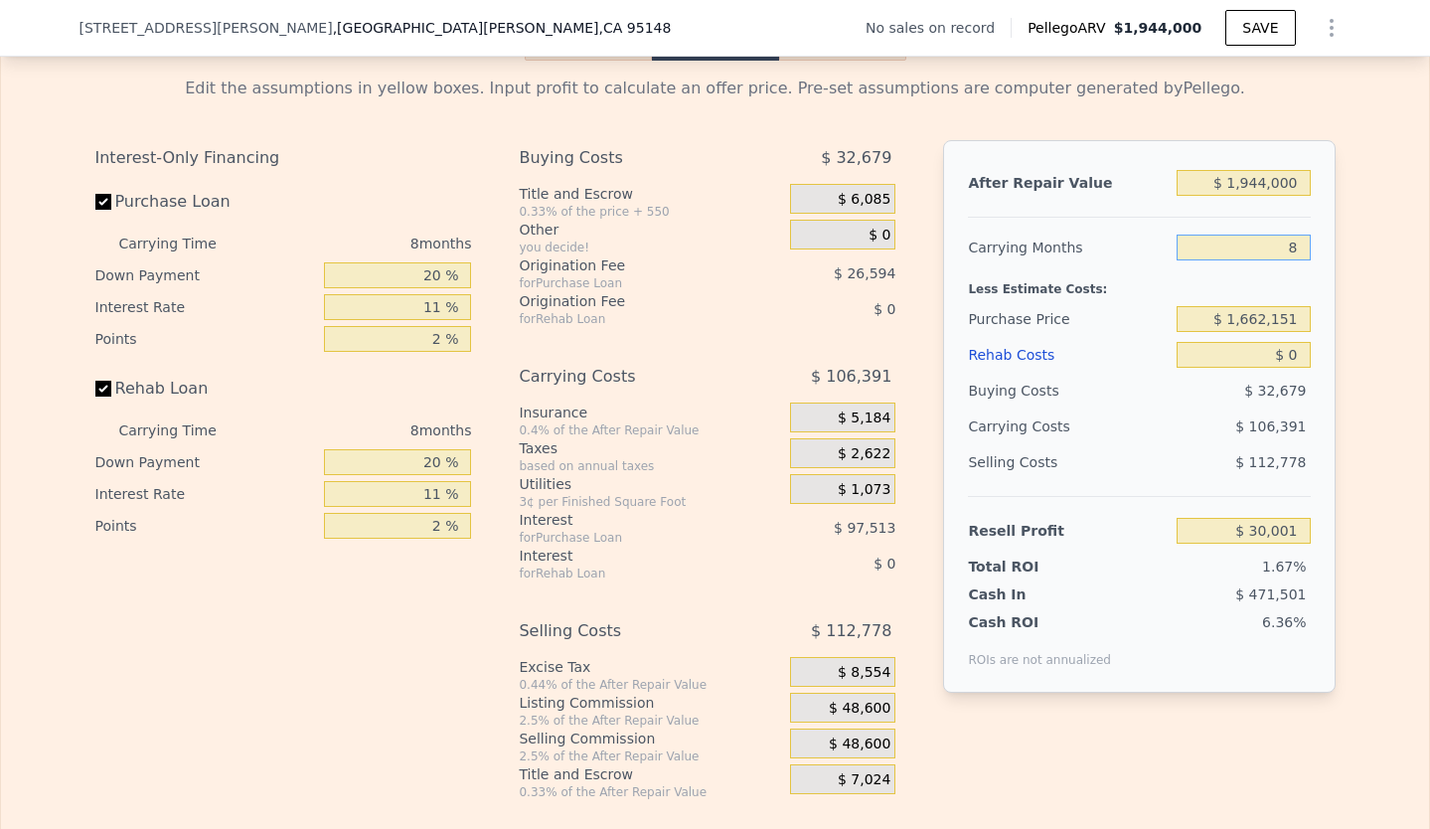
click at [1296, 260] on input "8" at bounding box center [1242, 247] width 133 height 26
drag, startPoint x: 1297, startPoint y: 280, endPoint x: 1261, endPoint y: 280, distance: 35.8
click at [1261, 260] on input "8" at bounding box center [1242, 247] width 133 height 26
type input "2"
type input "$ 109,794"
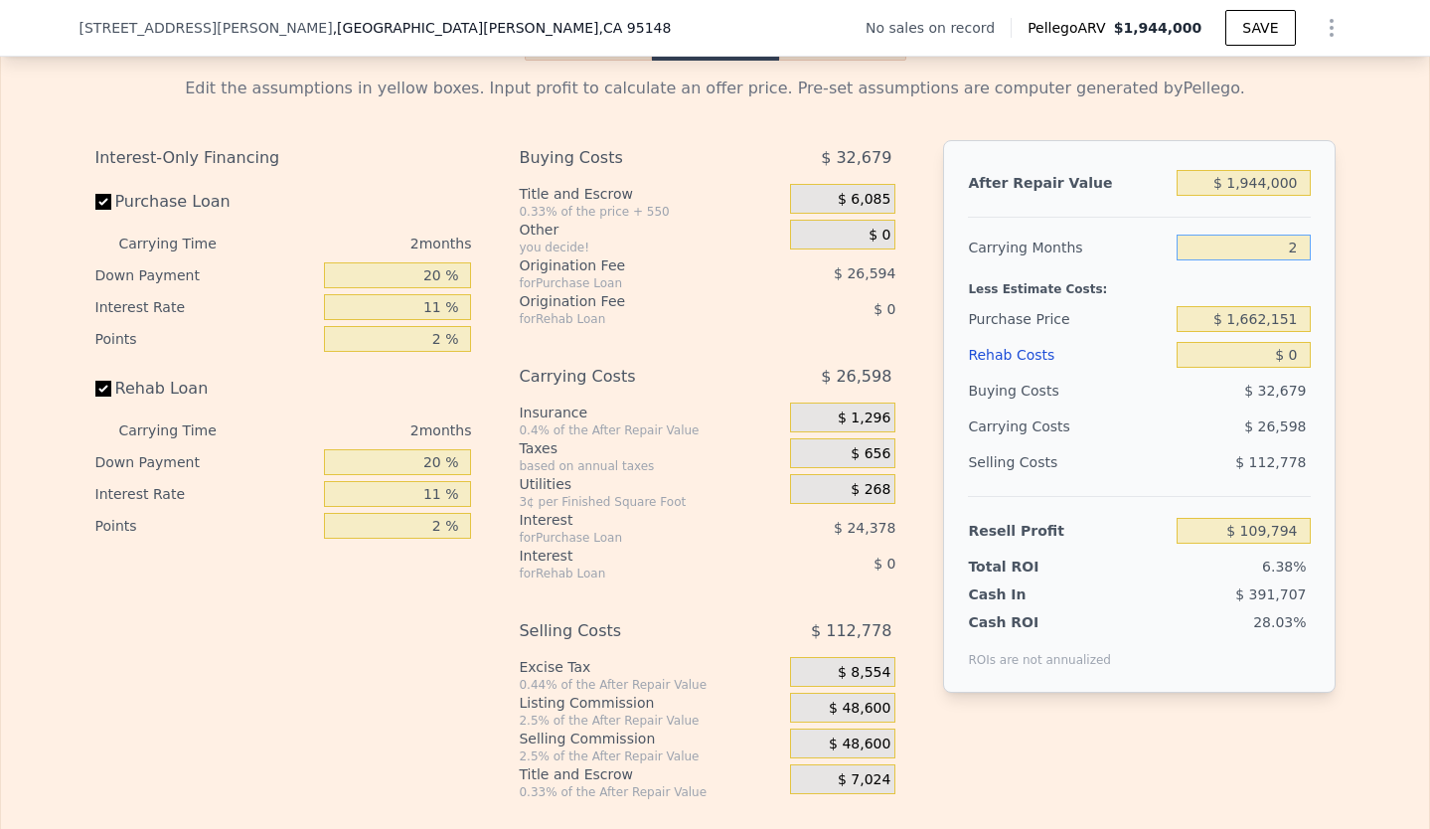
type input "24"
type input "-$ 182,780"
type input "24"
drag, startPoint x: 1294, startPoint y: 203, endPoint x: 1224, endPoint y: 207, distance: 69.7
click at [1224, 196] on input "$ 1,944,000" at bounding box center [1242, 183] width 133 height 26
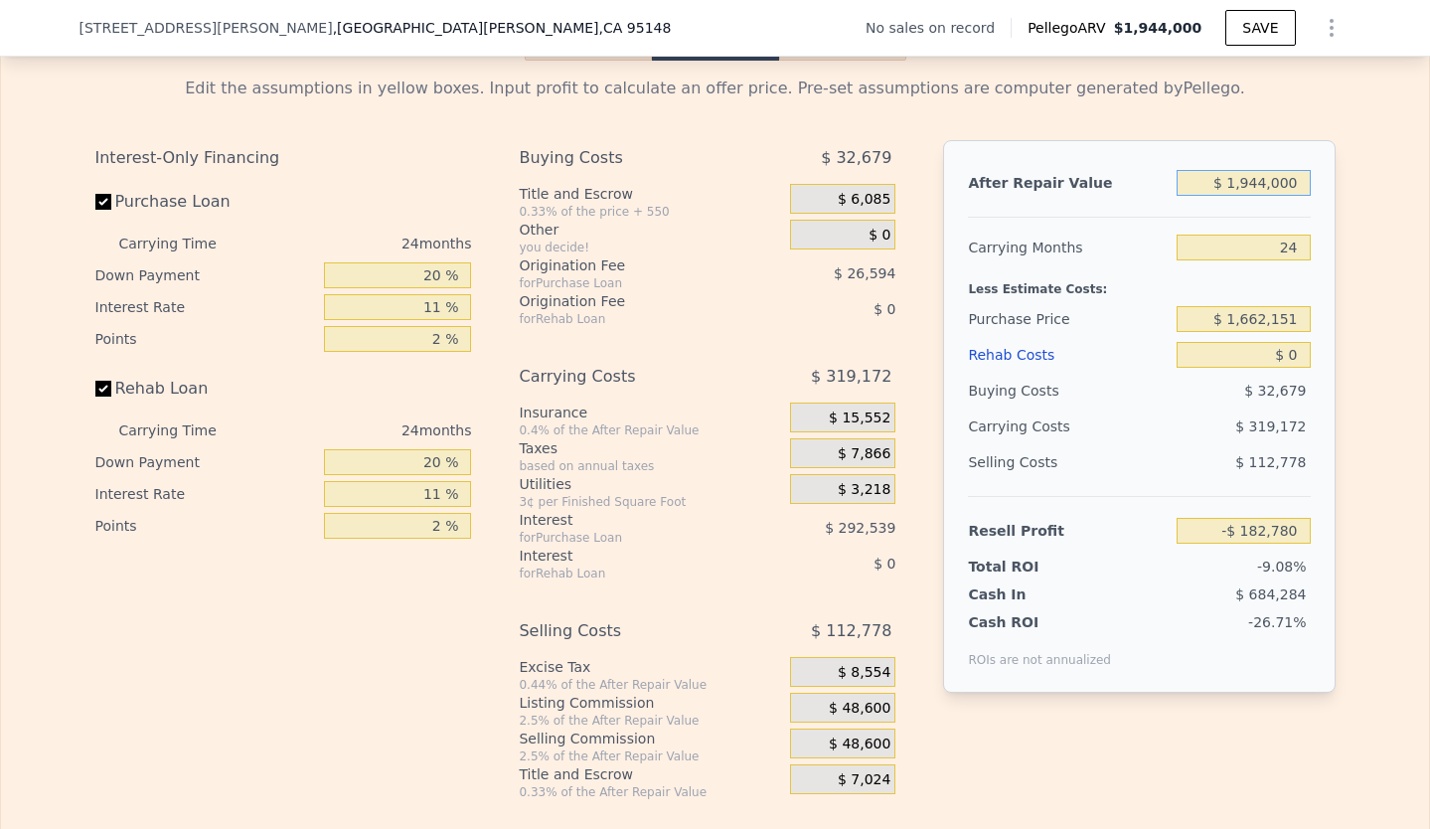
type input "$ 1"
type input "-$ 1,998,999"
type input "$ 17"
type input "-$ 1,998,983"
type input "$ 170"
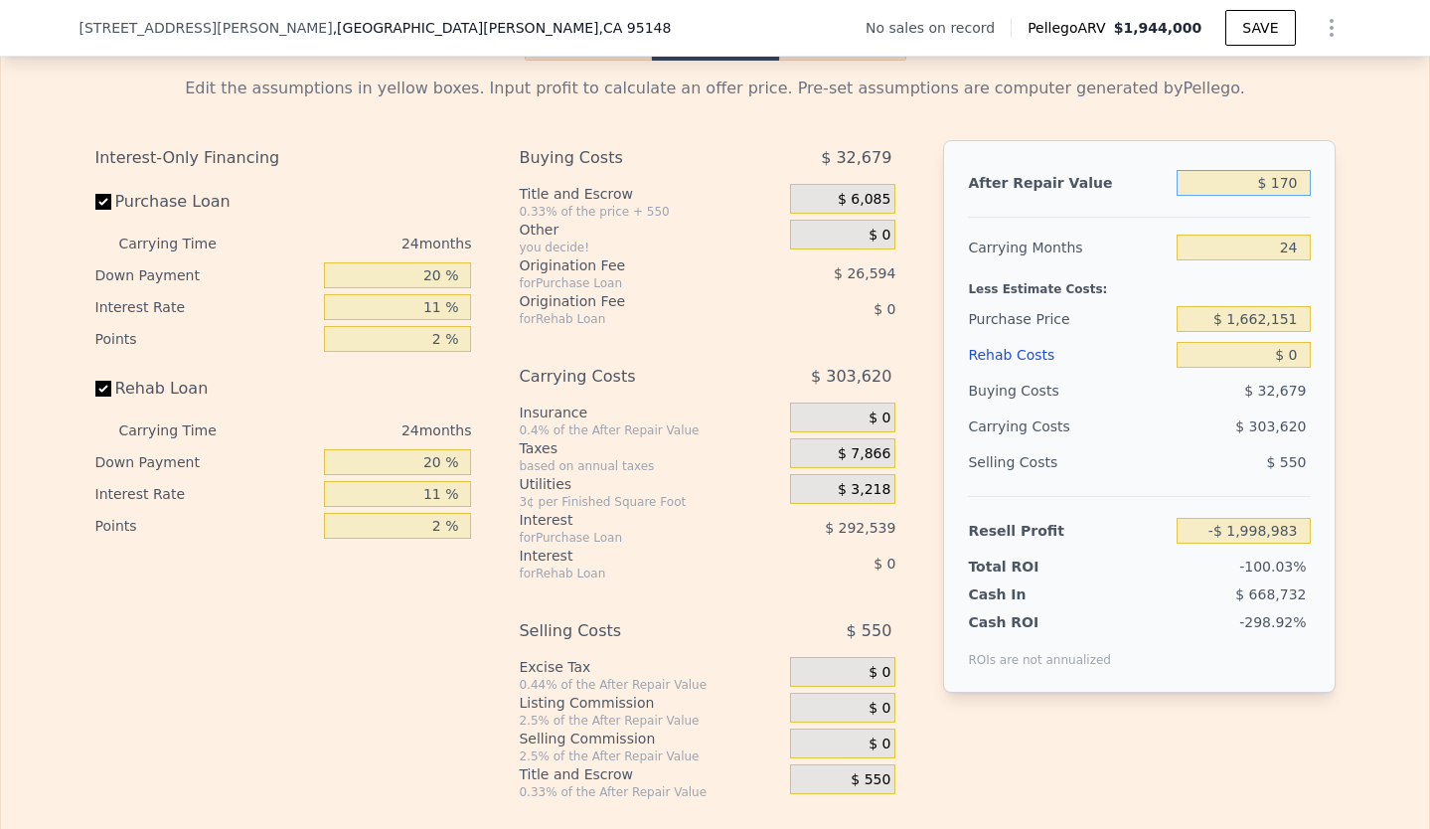
type input "-$ 1,998,841"
type input "$ 1,700"
type input "-$ 1,997,413"
type input "$ 17,000"
type input "-$ 1,983,118"
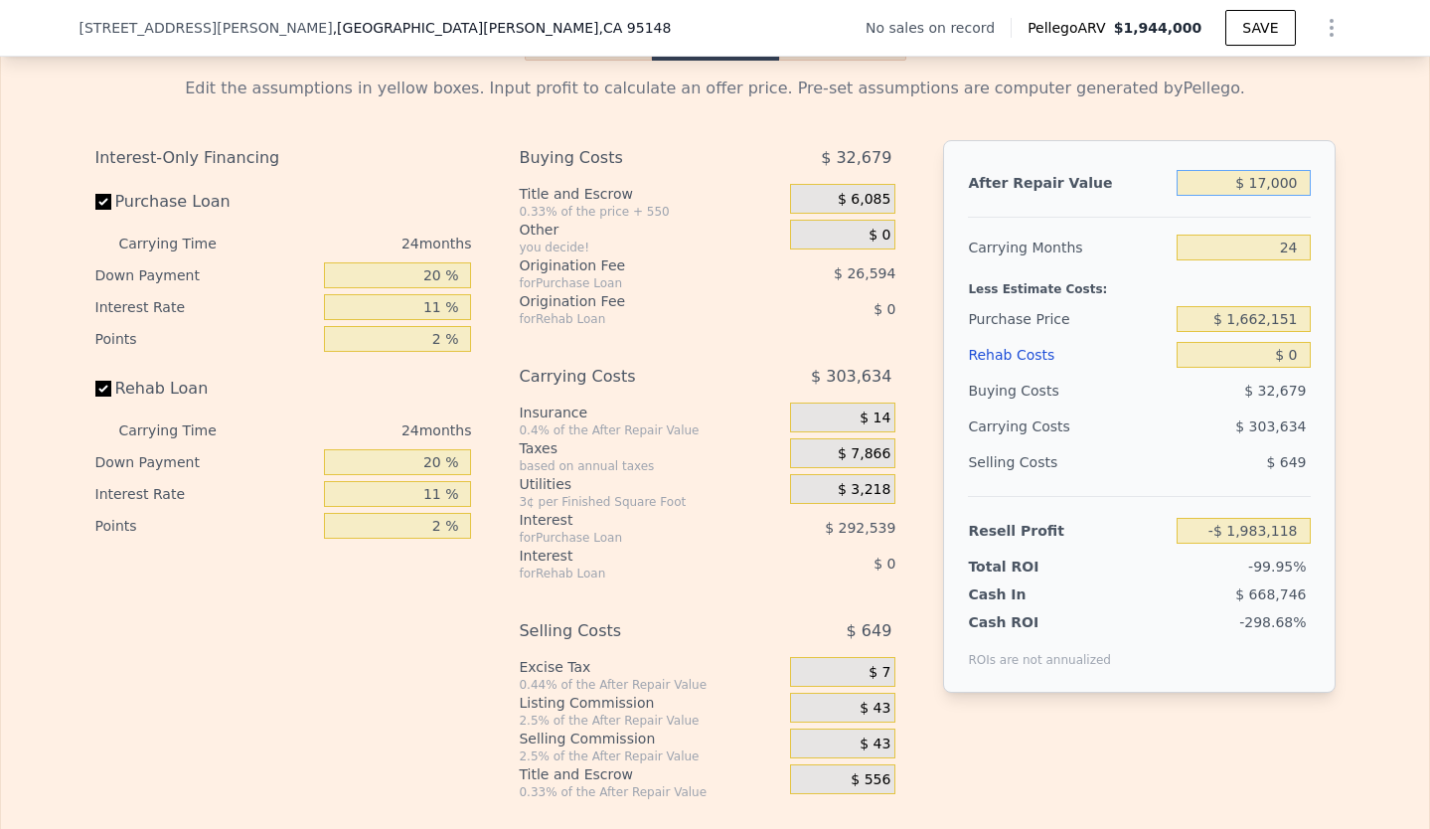
type input "$ 170,000"
type input "-$ 1,840,174"
type input "$ 1,700,000"
type input "-$ 410,741"
type input "$ 1,700,000"
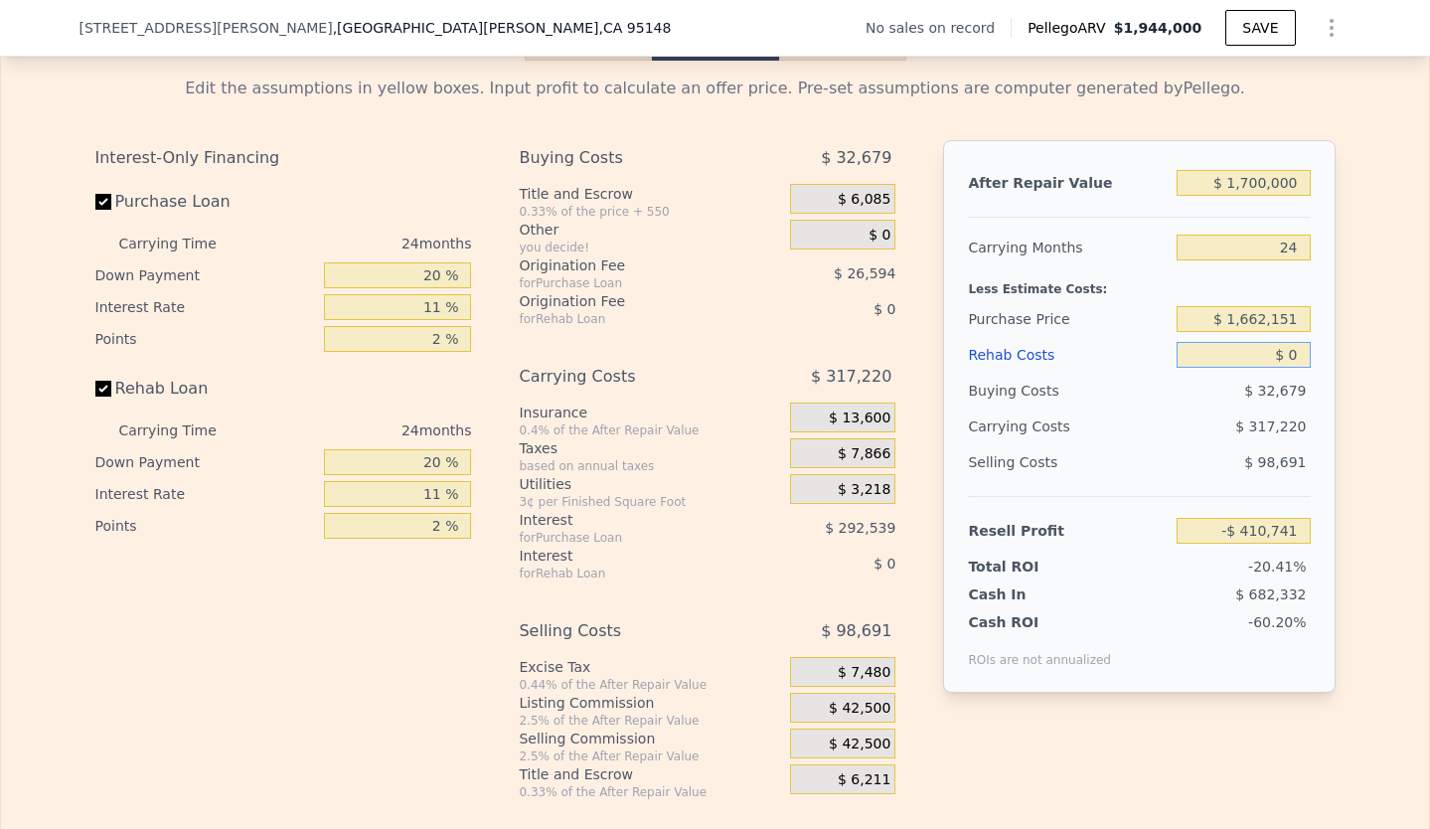
drag, startPoint x: 1291, startPoint y: 376, endPoint x: 1275, endPoint y: 376, distance: 15.9
click at [1275, 368] on input "$ 0" at bounding box center [1242, 355] width 133 height 26
type input "$ 50"
type input "-$ 410,792"
type input "$ 560"
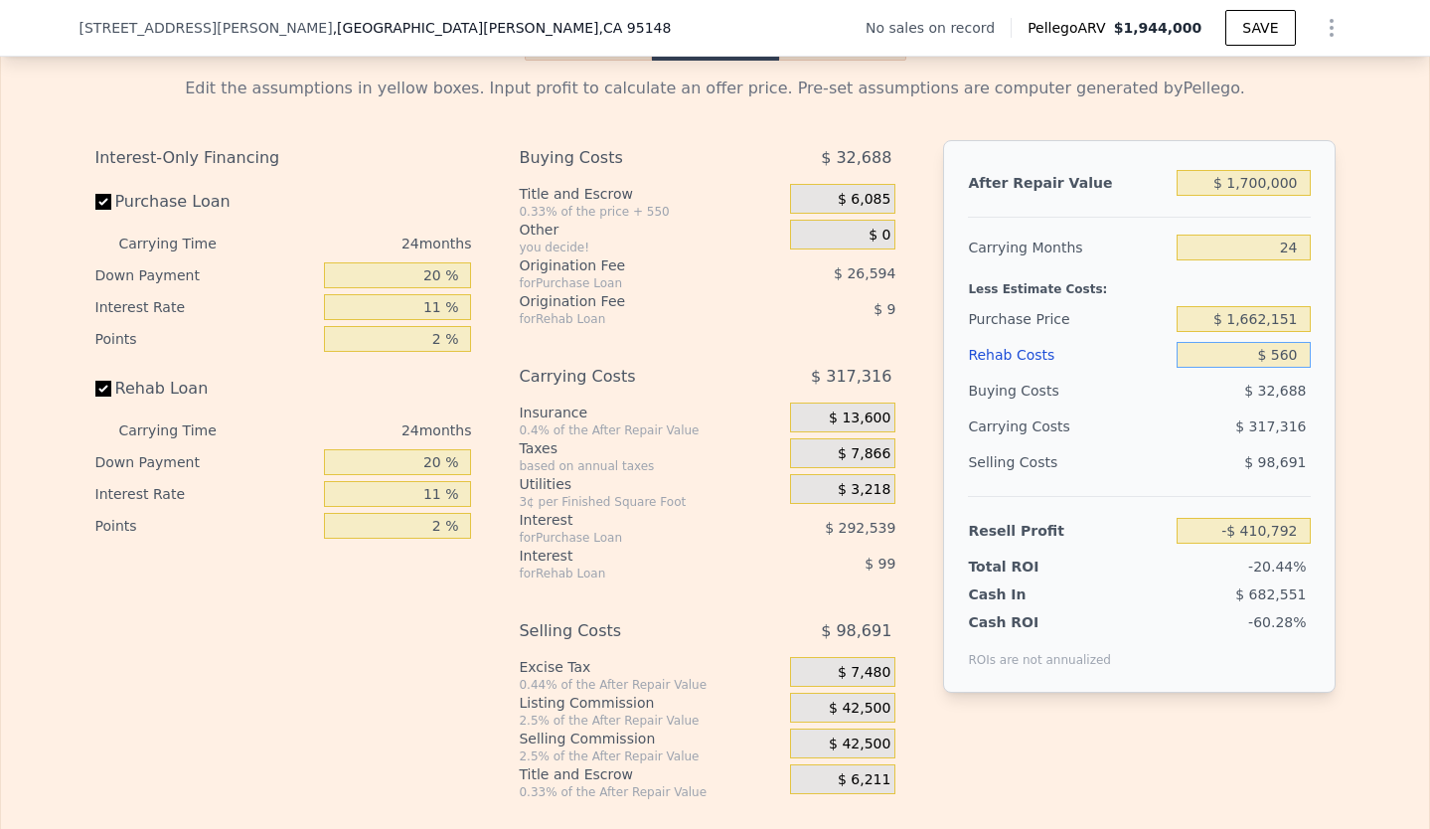
type input "-$ 411,406"
type input "$ 5,600"
type input "-$ 417,415"
type input "$ 56,000"
type input "-$ 477,501"
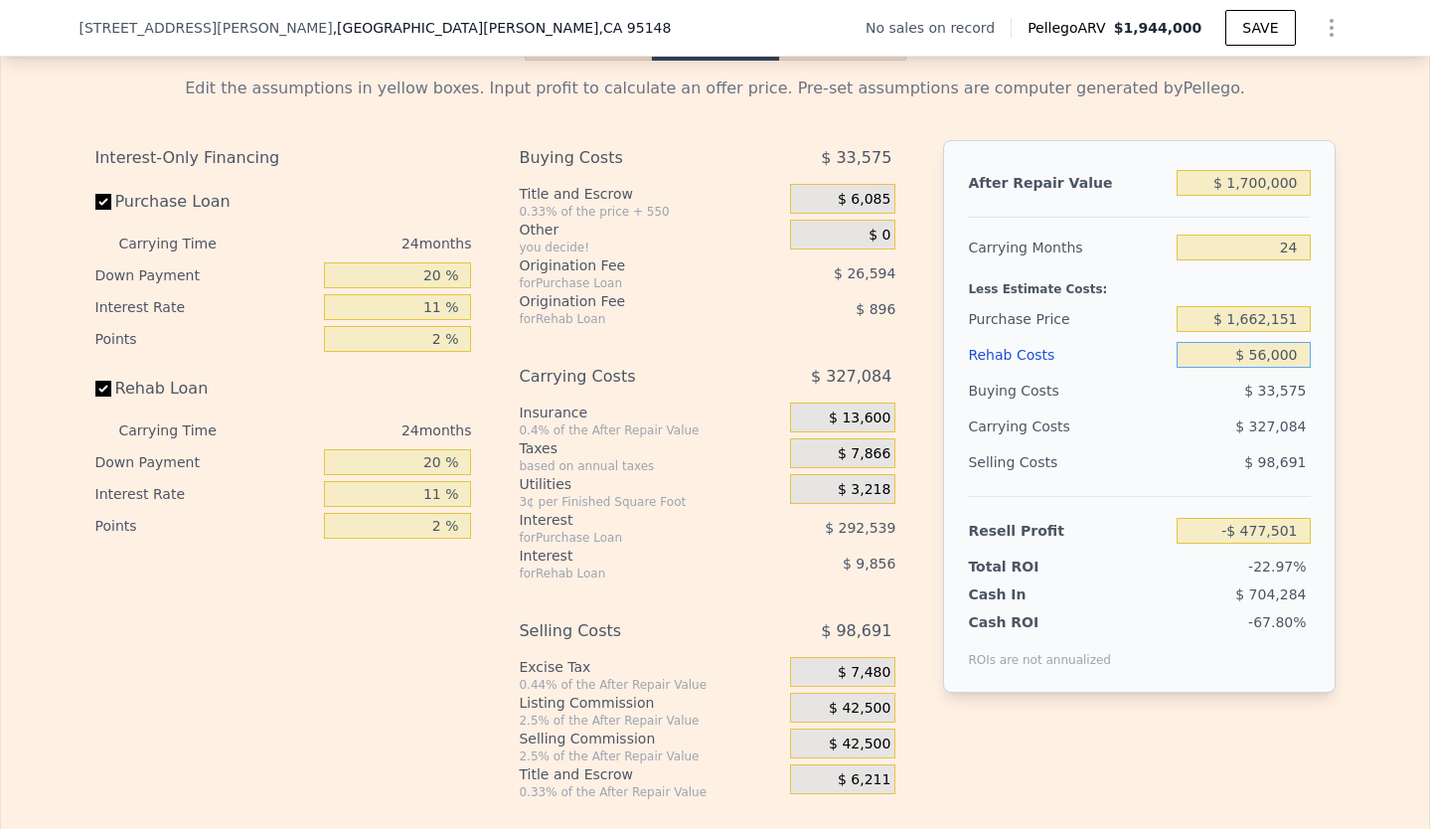
type input "$ 560,000"
type input "-$ 1,078,269"
click at [1238, 368] on input "$ 560,000" at bounding box center [1242, 355] width 133 height 26
type input "$ 60,000"
type input "-$ 482,261"
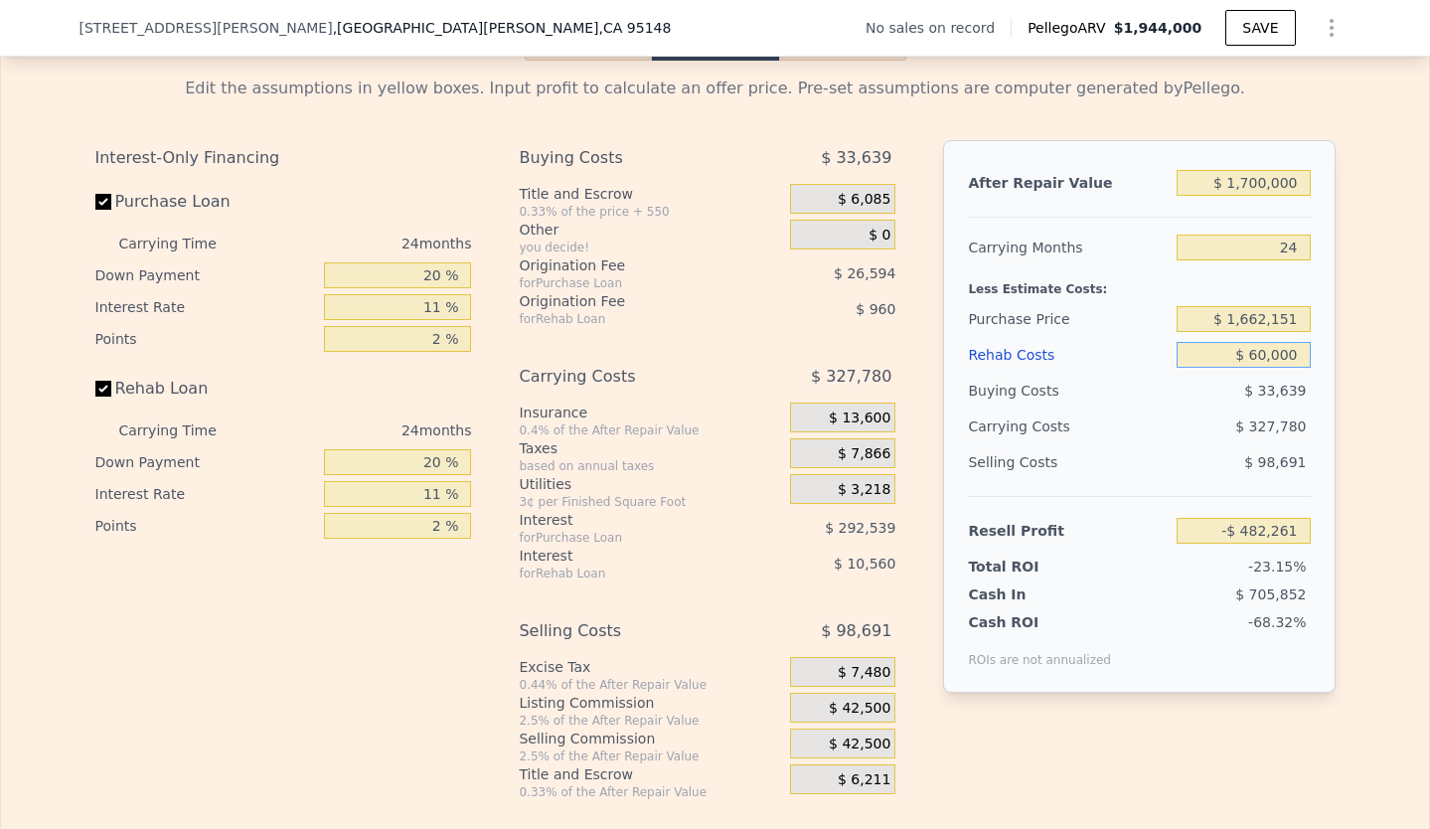
type input "$ 760,000"
type input "-$ 1,316,653"
type input "$ 760,000"
click at [1360, 343] on div "Edit the assumptions in yellow boxes. Input profit to calculate an offer price.…" at bounding box center [715, 430] width 1428 height 739
drag, startPoint x: 1294, startPoint y: 347, endPoint x: 1225, endPoint y: 347, distance: 68.6
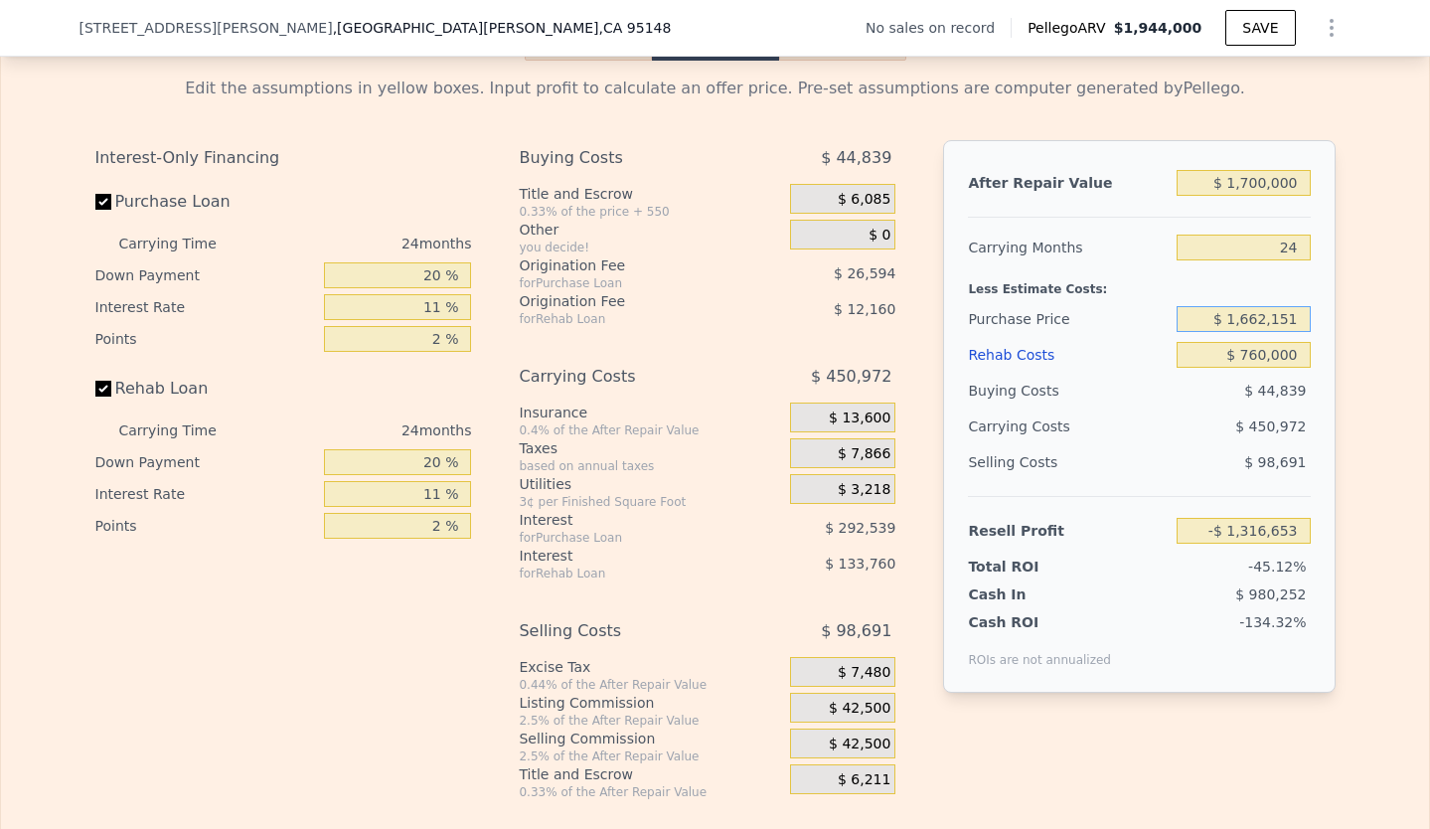
click at [1225, 332] on input "$ 1,662,151" at bounding box center [1242, 319] width 133 height 26
drag, startPoint x: 1298, startPoint y: 346, endPoint x: 1168, endPoint y: 347, distance: 129.2
click at [1176, 332] on input "$ 1,662,151" at bounding box center [1242, 319] width 133 height 26
type input "$ 500,000"
click at [1360, 465] on div "Edit the assumptions in yellow boxes. Input profit to calculate an offer price.…" at bounding box center [715, 430] width 1428 height 739
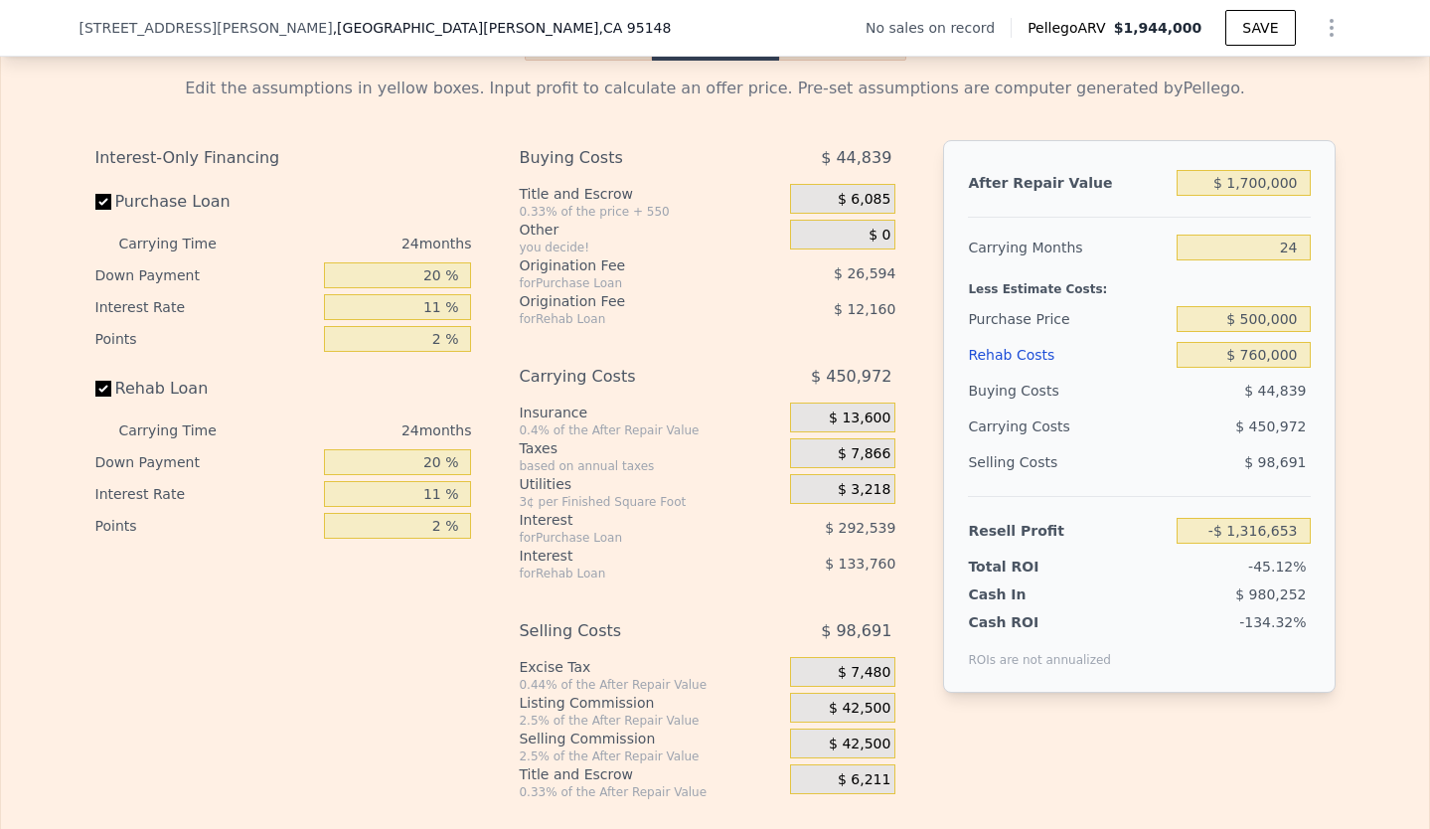
type input "$ 72,490"
click at [853, 717] on span "$ 42,500" at bounding box center [860, 708] width 62 height 18
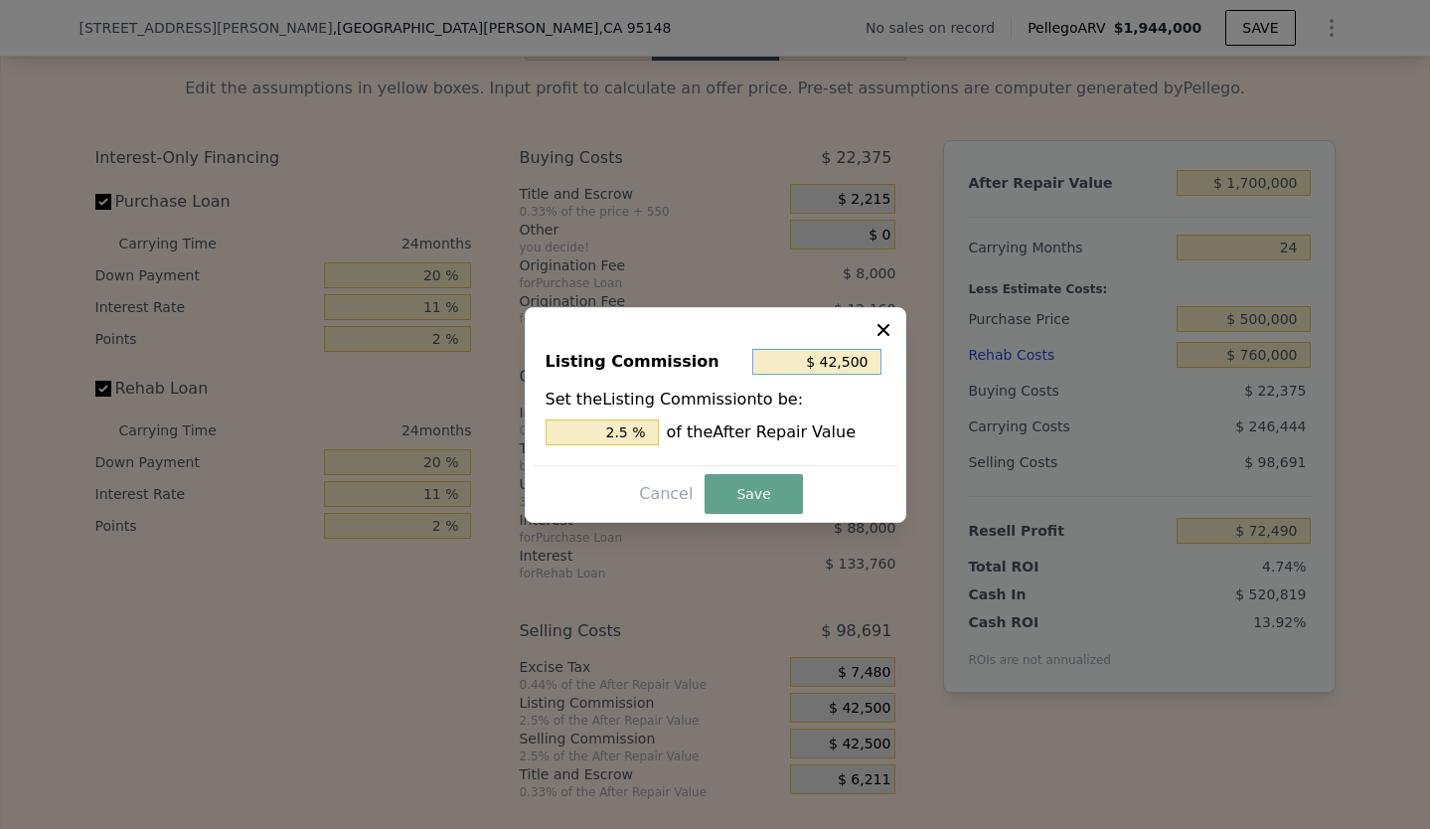
drag, startPoint x: 876, startPoint y: 368, endPoint x: 789, endPoint y: 368, distance: 87.4
click at [789, 368] on input "$ 42,500" at bounding box center [816, 362] width 129 height 26
type input "$ 1"
type input "0.000 %"
type input "$ 10"
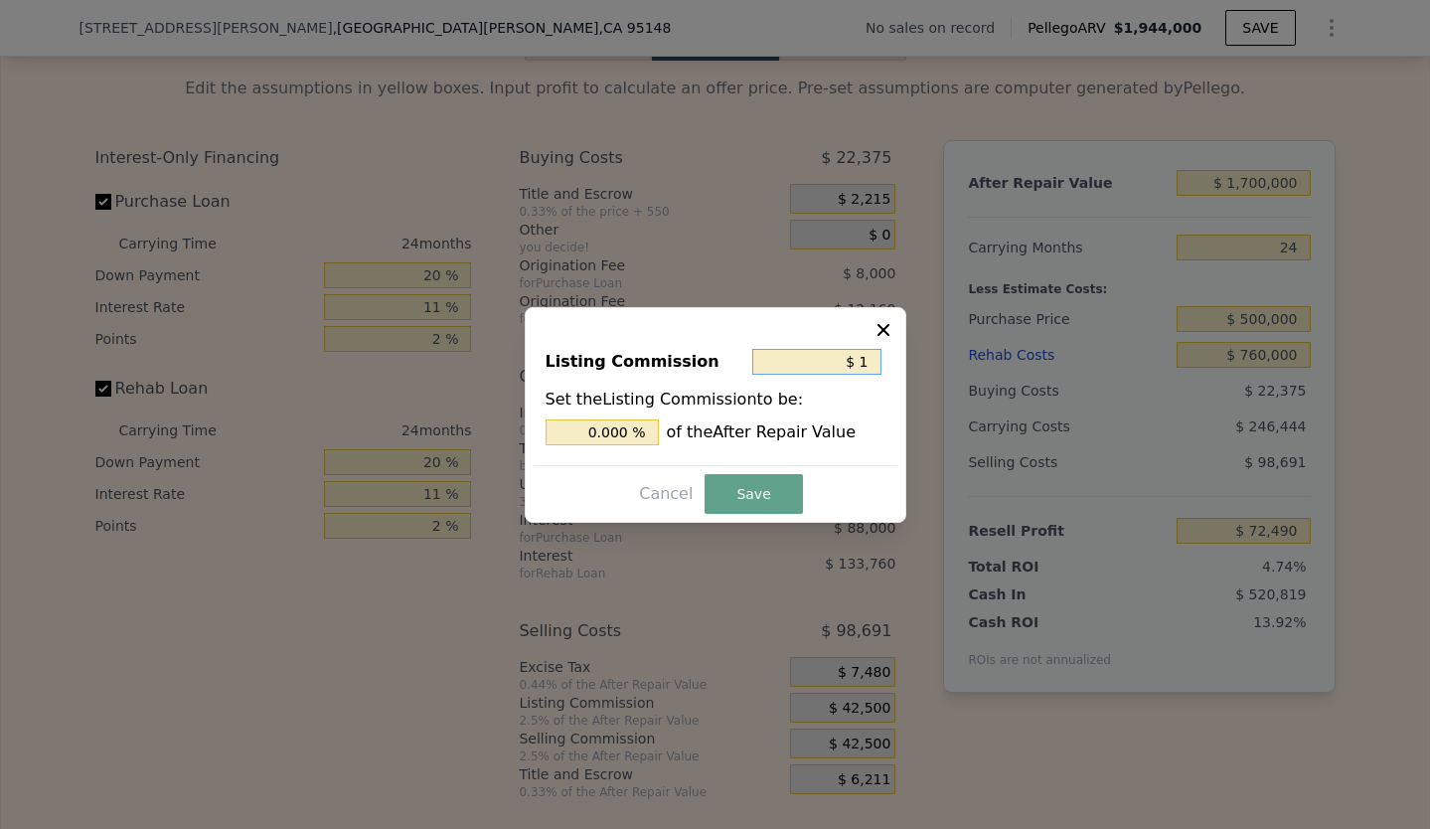
type input "0.001 %"
type input "$ 10"
click at [761, 487] on button "Save" at bounding box center [752, 494] width 97 height 40
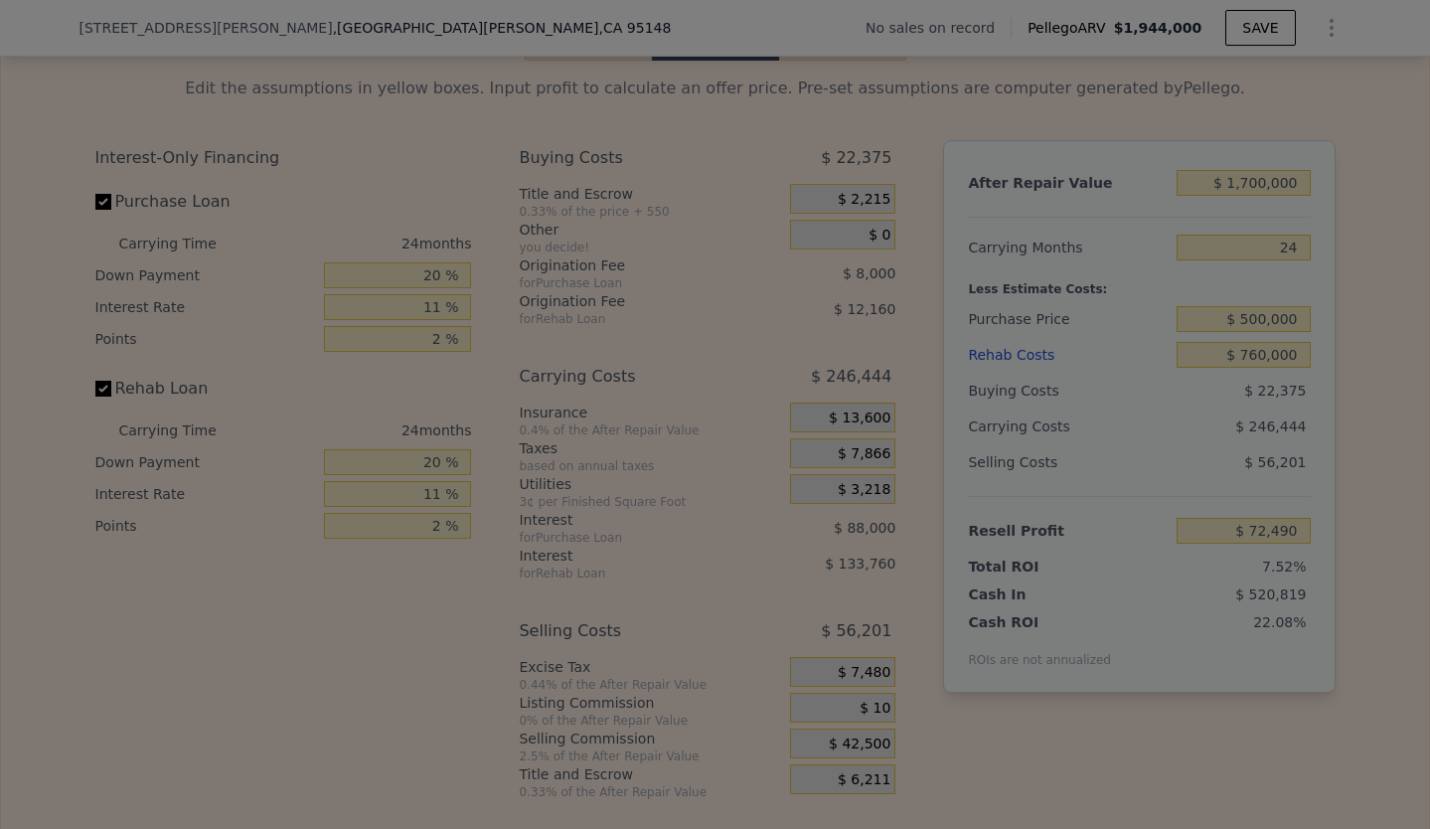
type input "$ 114,980"
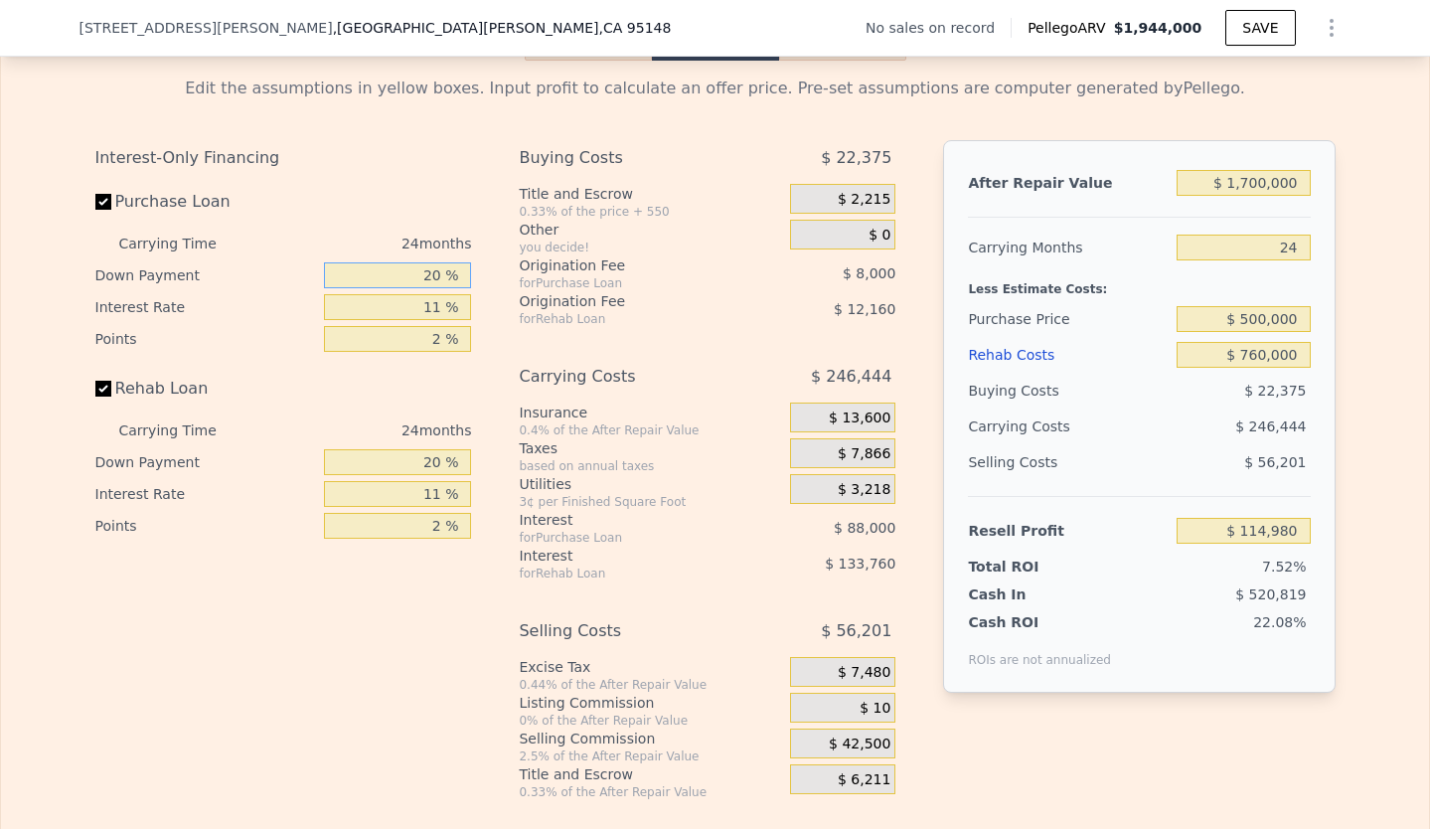
drag, startPoint x: 433, startPoint y: 306, endPoint x: 409, endPoint y: 306, distance: 23.8
click at [409, 288] on input "20 %" at bounding box center [397, 275] width 147 height 26
type input "1 %"
type input "$ 92,176"
type input "10 %"
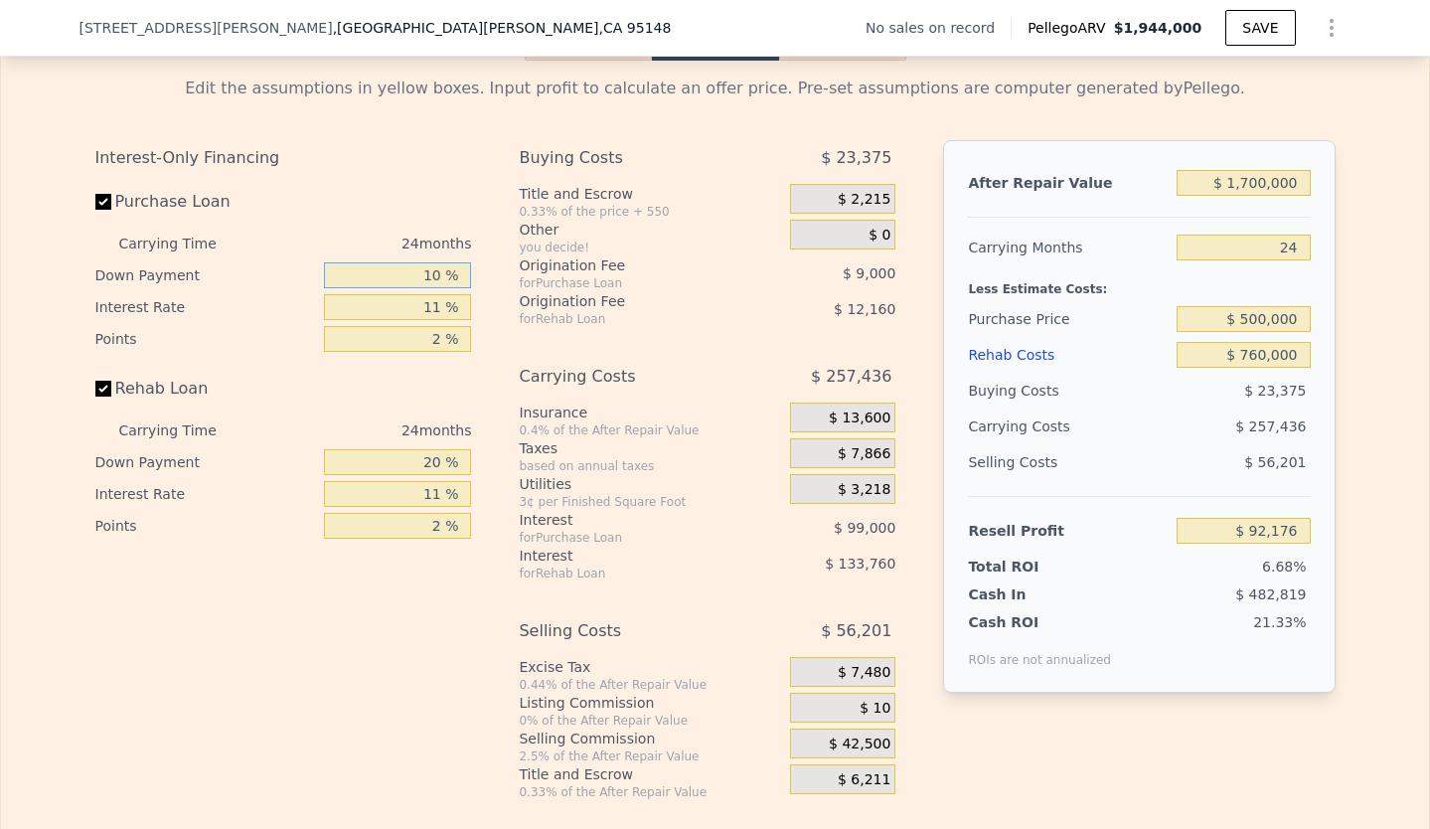
type input "$ 102,988"
type input "10 %"
click at [428, 320] on input "11 %" at bounding box center [397, 307] width 147 height 26
type input "10 %"
type input "$ 111,988"
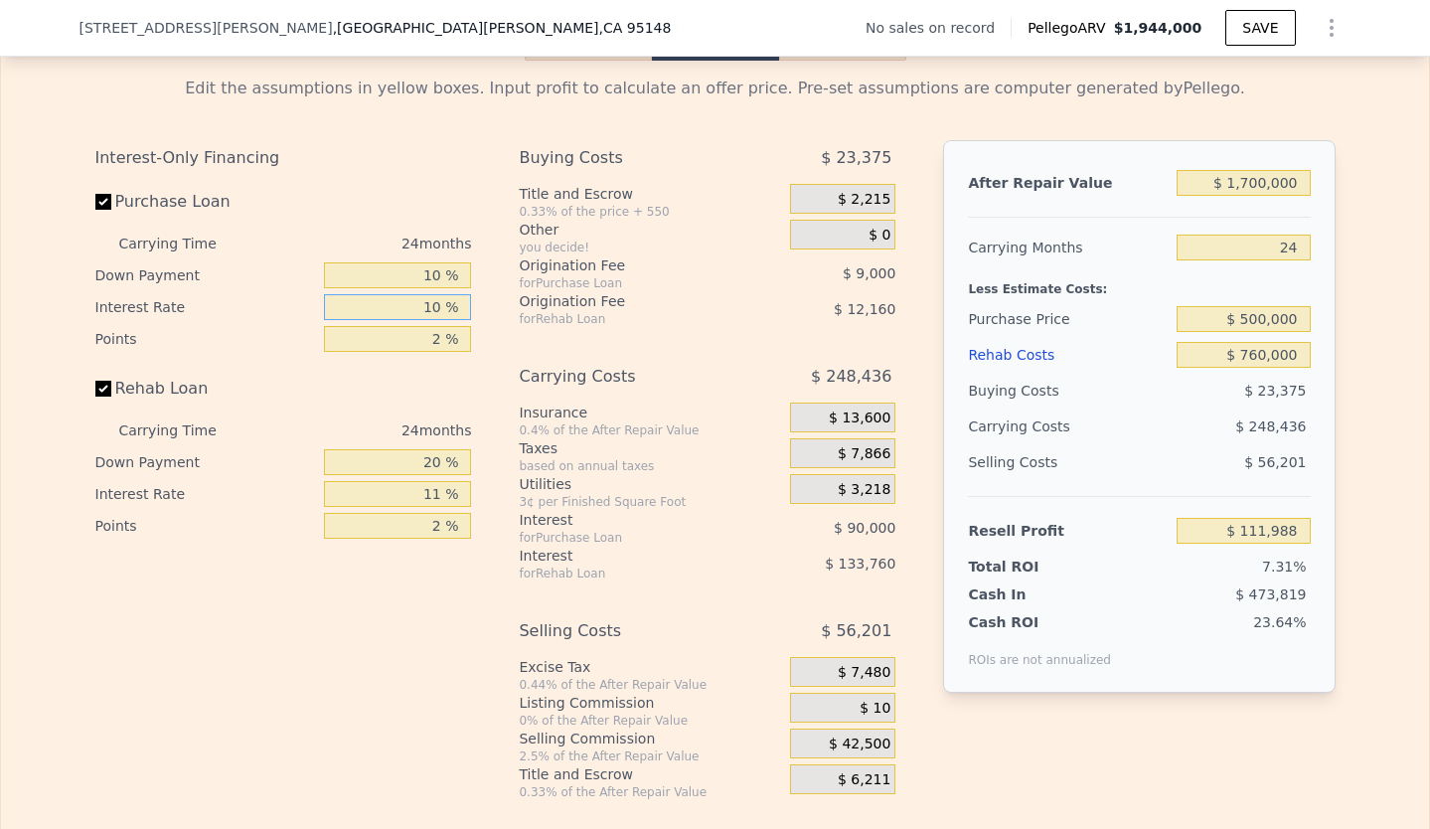
type input "10 %"
drag, startPoint x: 438, startPoint y: 369, endPoint x: 423, endPoint y: 369, distance: 14.9
click at [423, 352] on input "2 %" at bounding box center [397, 339] width 147 height 26
type input "1 %"
type input "$ 116,488"
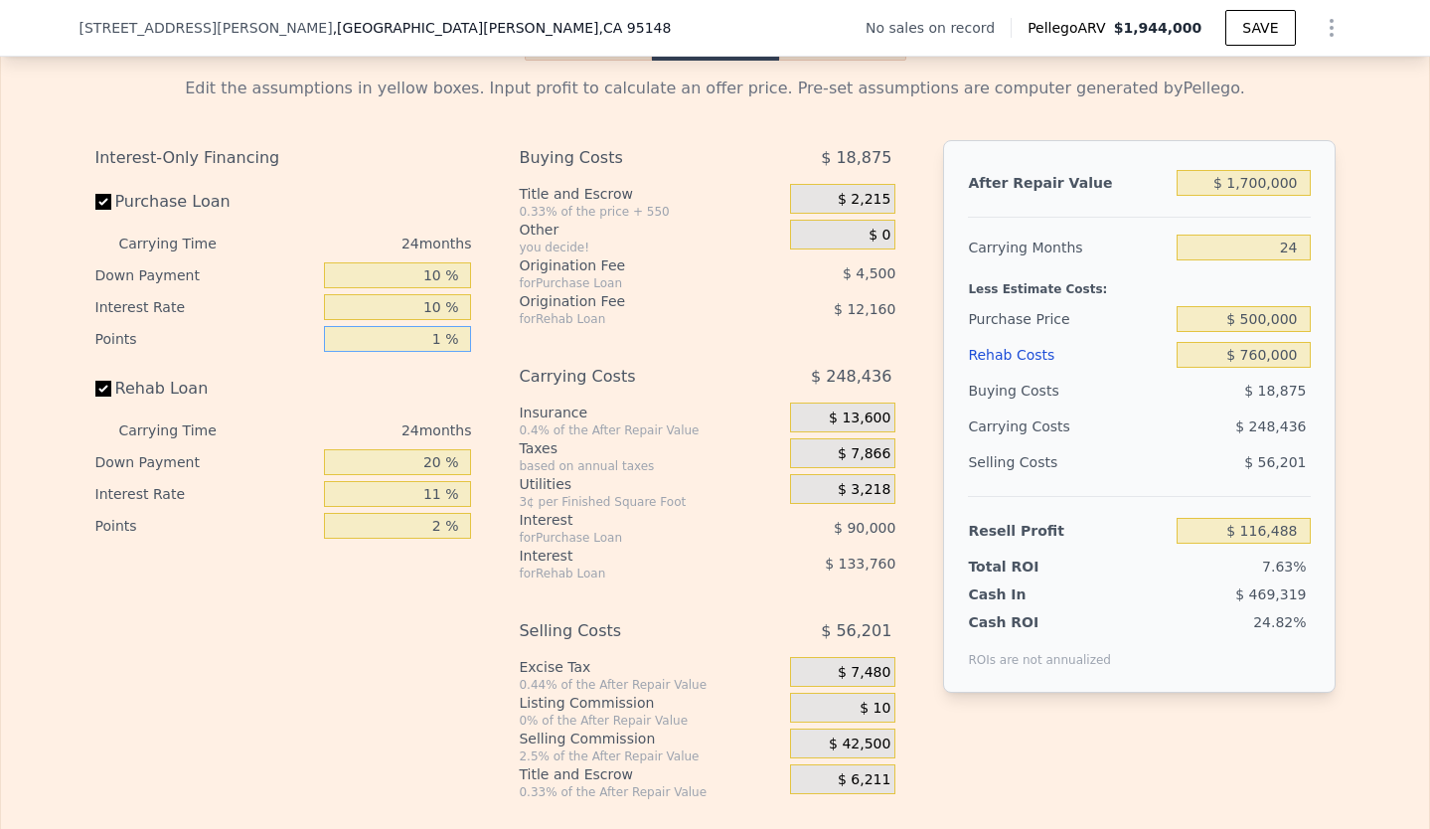
type input "1 %"
drag, startPoint x: 439, startPoint y: 500, endPoint x: 409, endPoint y: 500, distance: 29.8
click at [409, 475] on input "20 %" at bounding box center [397, 462] width 147 height 26
type input "1 %"
type input "$ 81,824"
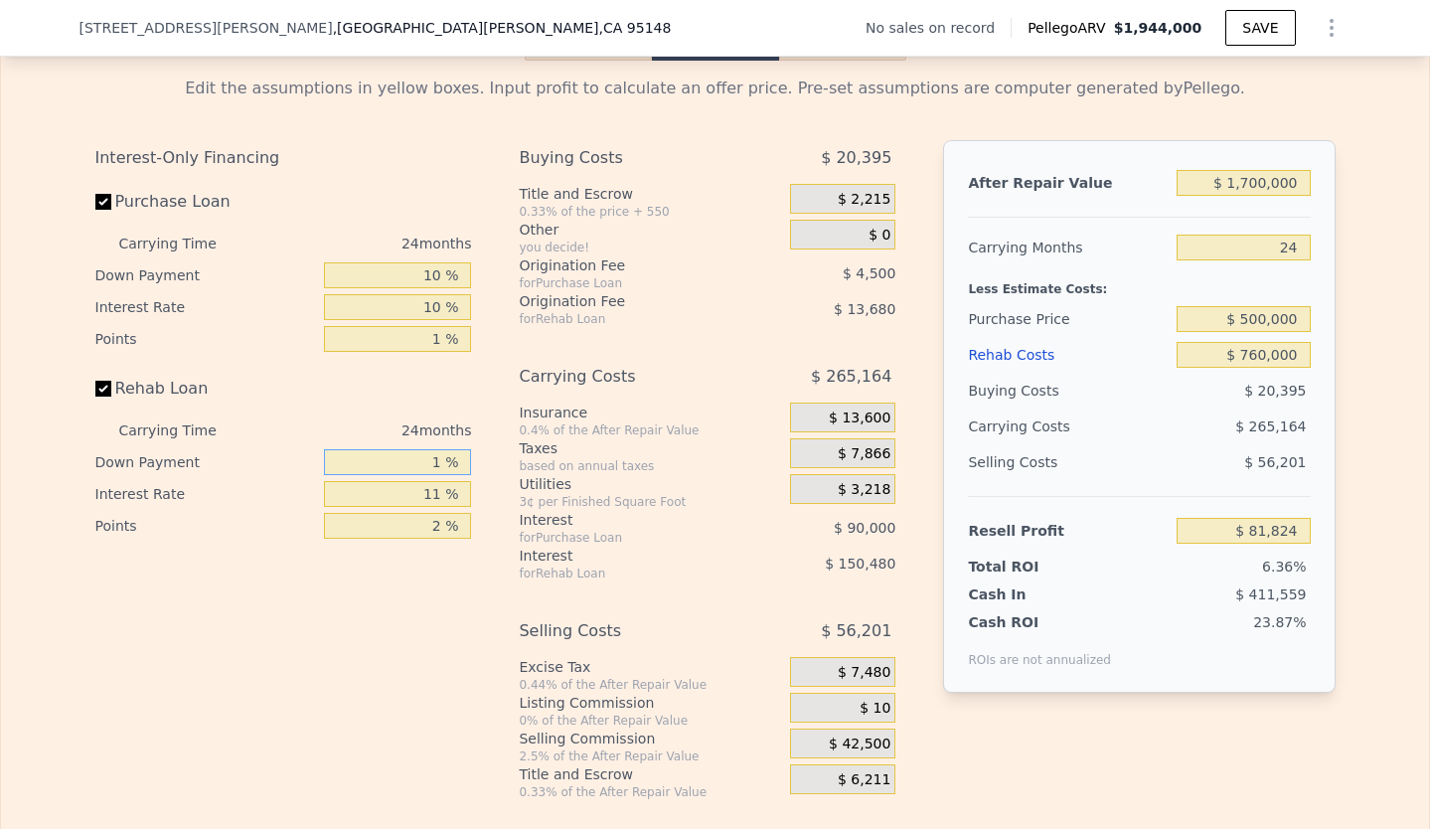
type input "10 %"
type input "$ 98,240"
type input "10 %"
click at [424, 507] on input "11 %" at bounding box center [397, 494] width 147 height 26
drag, startPoint x: 440, startPoint y: 526, endPoint x: 429, endPoint y: 526, distance: 10.9
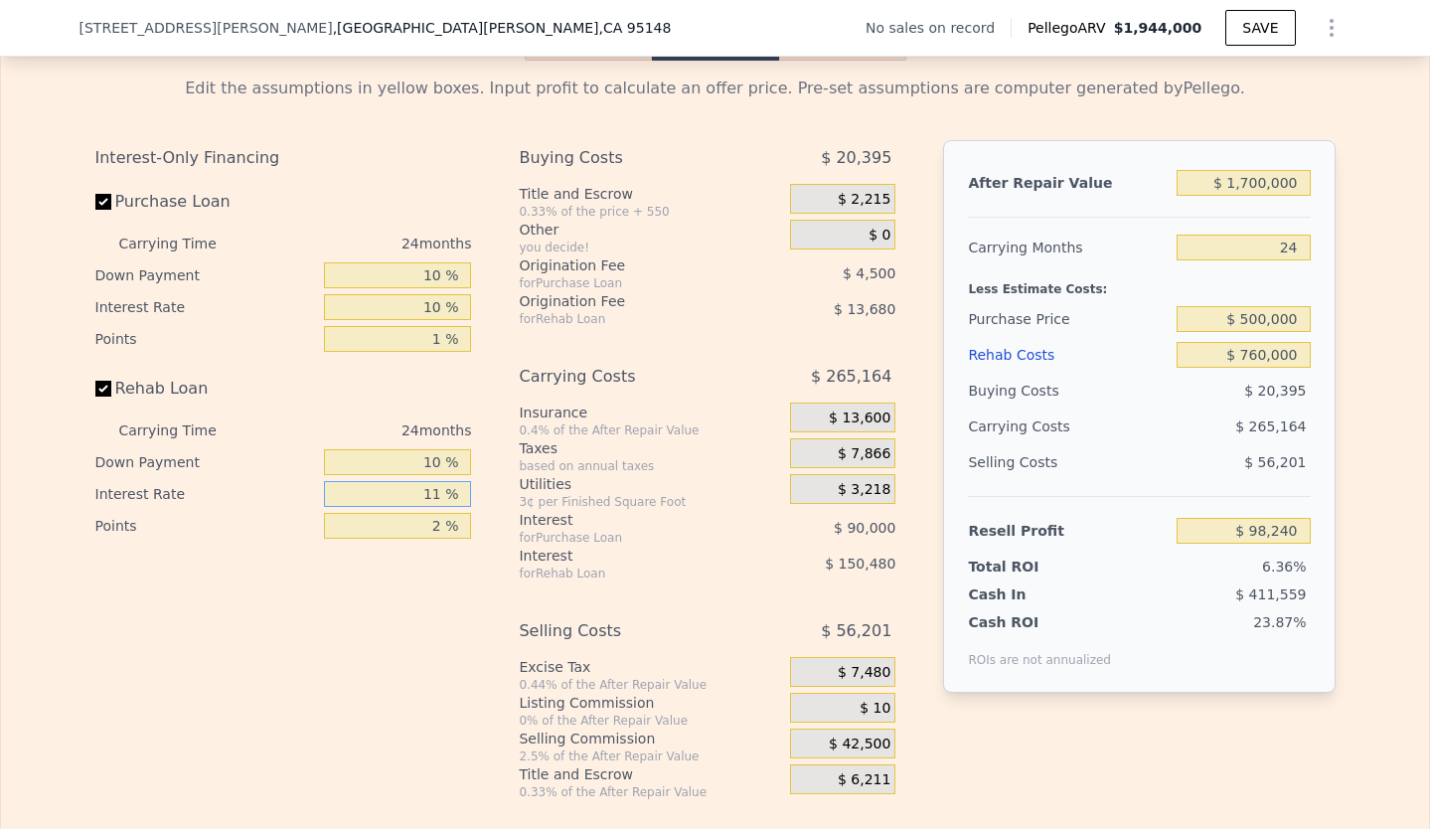
click at [429, 507] on input "11 %" at bounding box center [397, 494] width 147 height 26
type input "1 %"
type input "$ 235,040"
type input "10 %"
type input "$ 111,920"
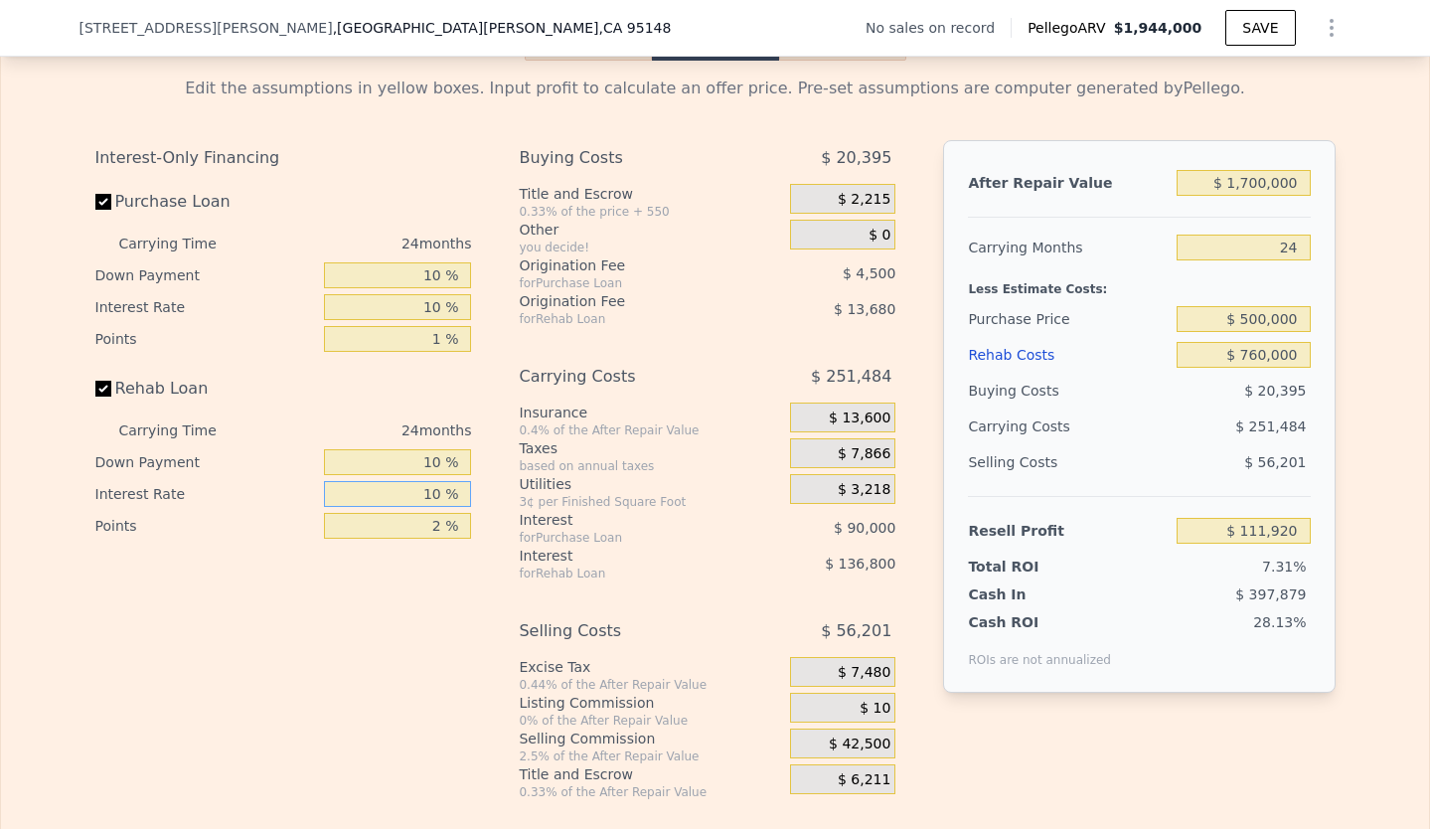
type input "10 %"
drag, startPoint x: 437, startPoint y: 486, endPoint x: 422, endPoint y: 486, distance: 14.9
click at [422, 475] on input "10 %" at bounding box center [397, 462] width 147 height 26
type input "0 %"
type input "$ 95,208"
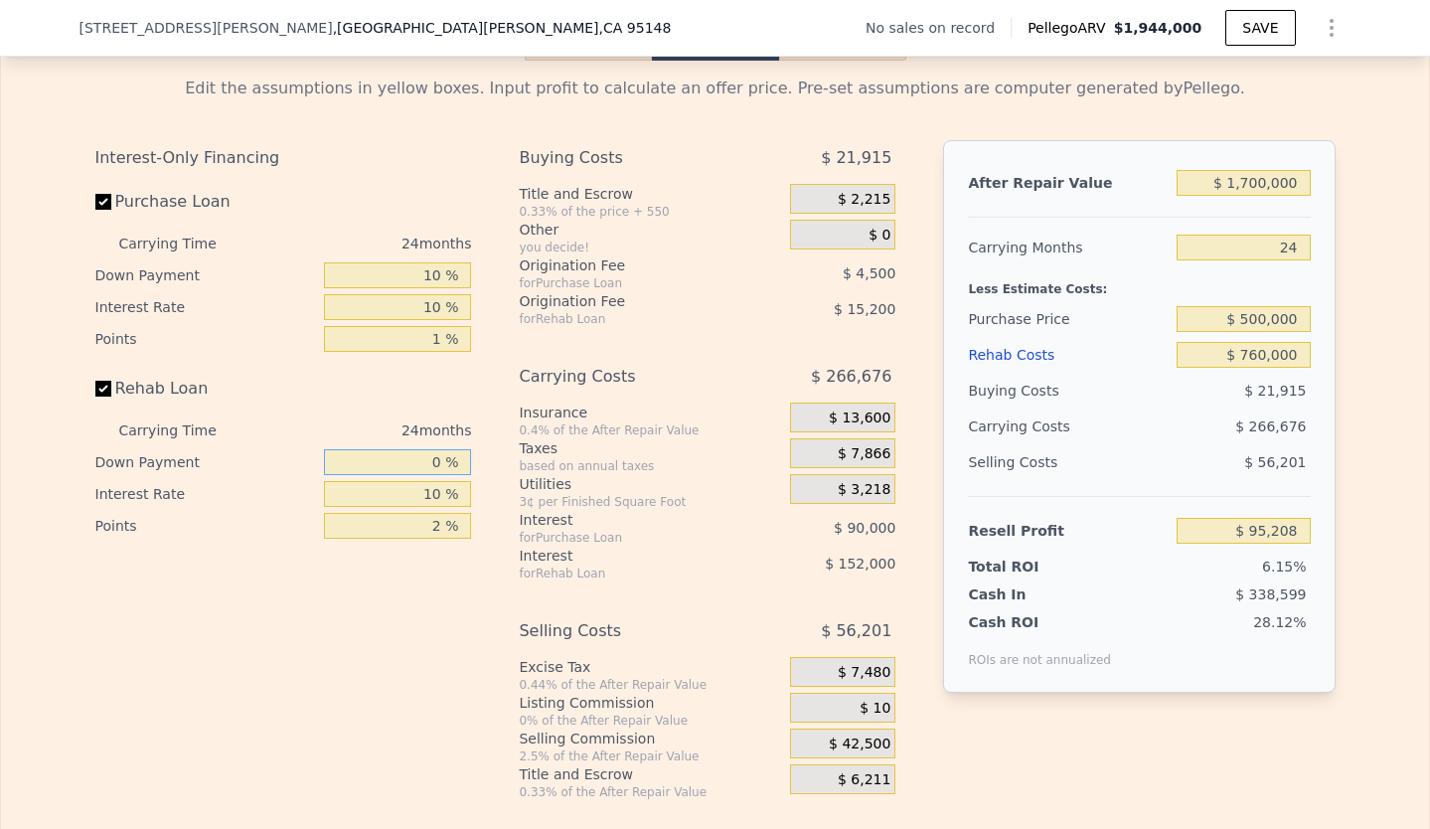
type input "0 %"
drag, startPoint x: 437, startPoint y: 550, endPoint x: 423, endPoint y: 550, distance: 13.9
click at [423, 539] on input "2 %" at bounding box center [397, 526] width 147 height 26
type input "0 %"
type input "$ 110,408"
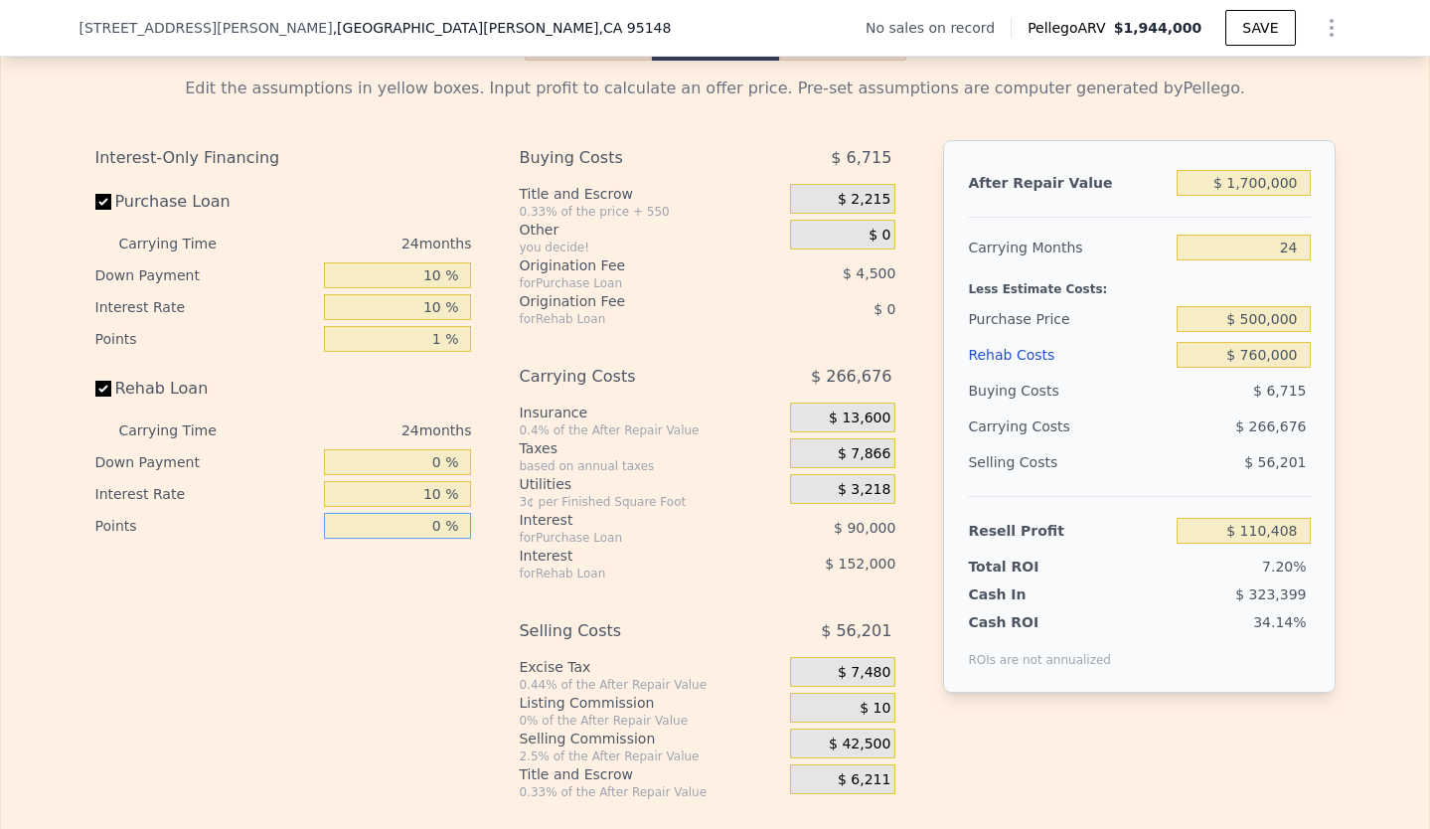
type input "0 %"
click at [467, 597] on div "Interest-Only Financing Purchase Loan Carrying Time 24 months Down Payment 10 %…" at bounding box center [291, 470] width 392 height 660
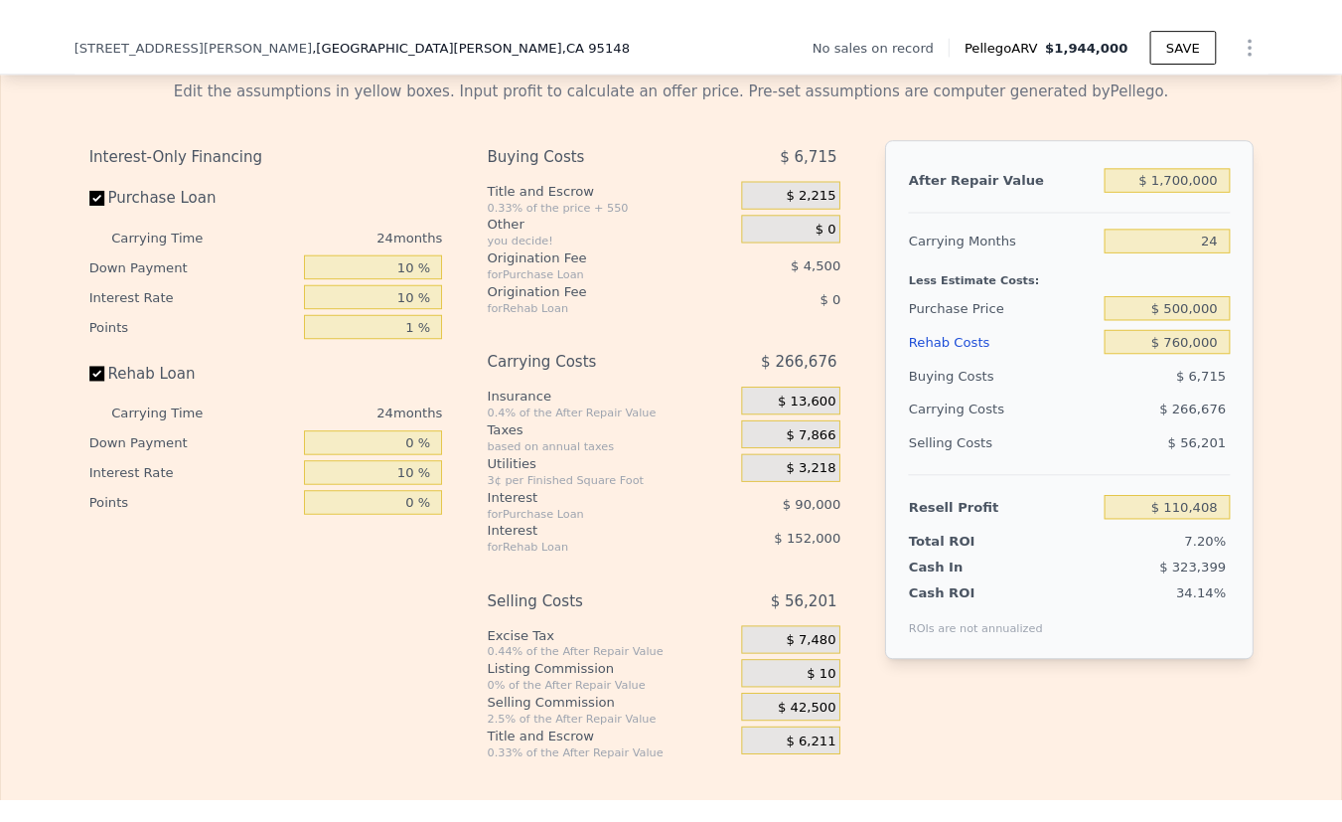
scroll to position [2812, 0]
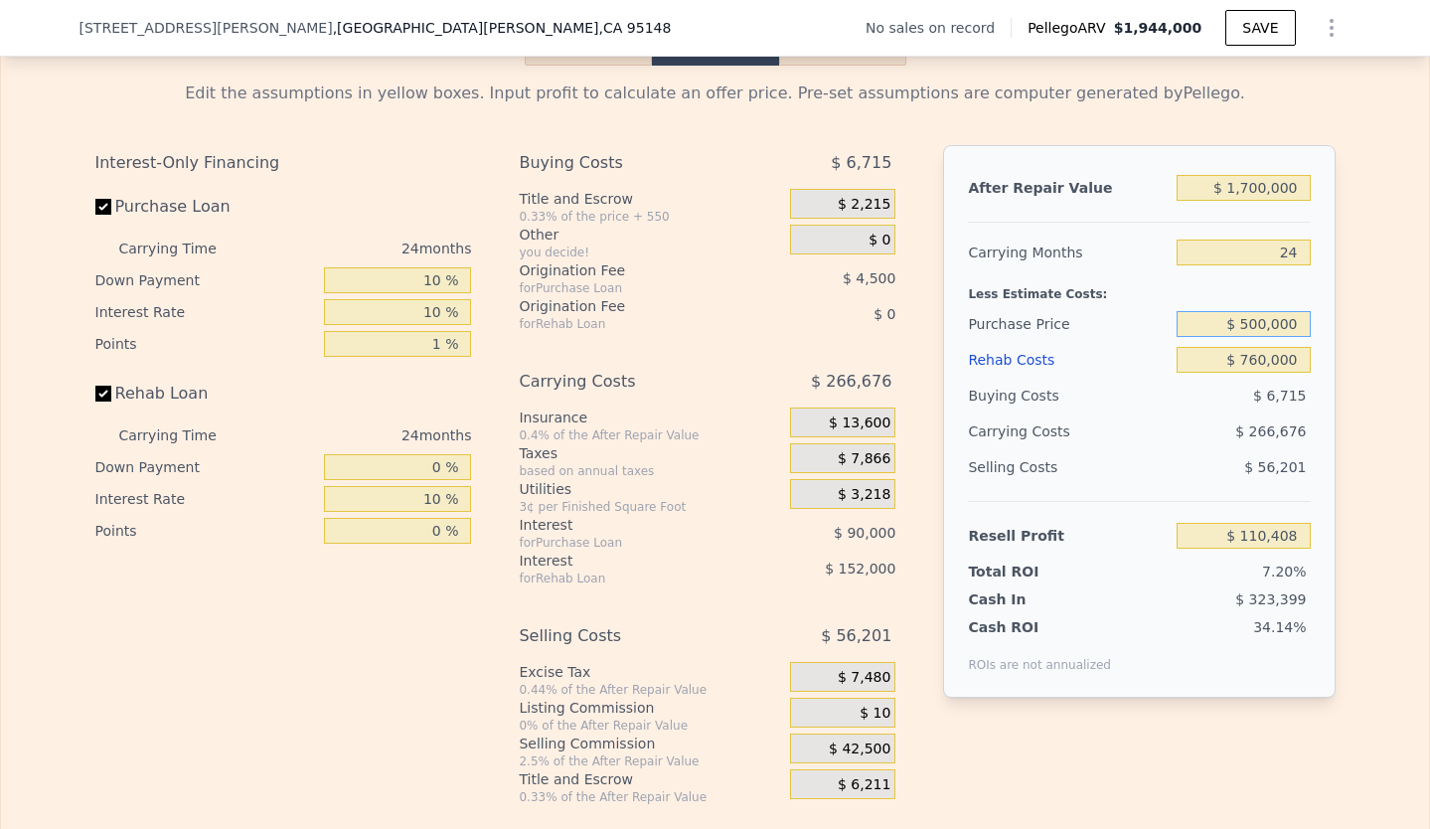
click at [1255, 337] on input "$ 500,000" at bounding box center [1242, 324] width 133 height 26
type input "$ 450,000"
click at [1351, 367] on div "Edit the assumptions in yellow boxes. Input profit to calculate an offer price.…" at bounding box center [715, 435] width 1428 height 739
type input "$ 170,024"
